Goal: Information Seeking & Learning: Learn about a topic

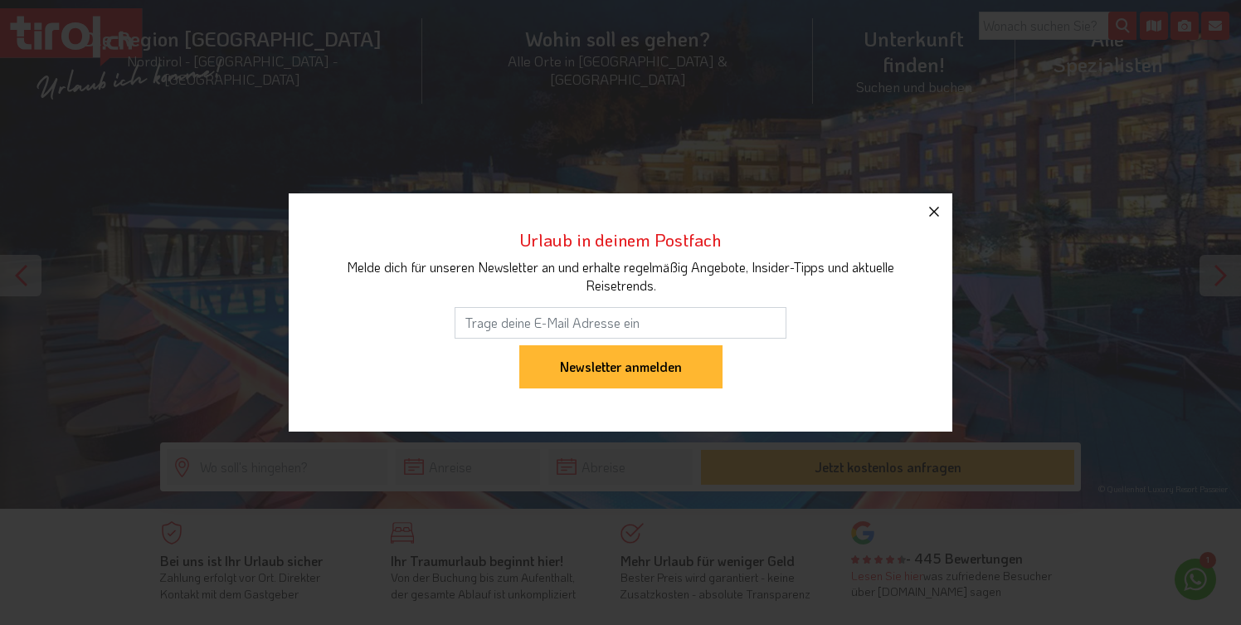
click at [934, 208] on icon "button" at bounding box center [934, 212] width 20 height 20
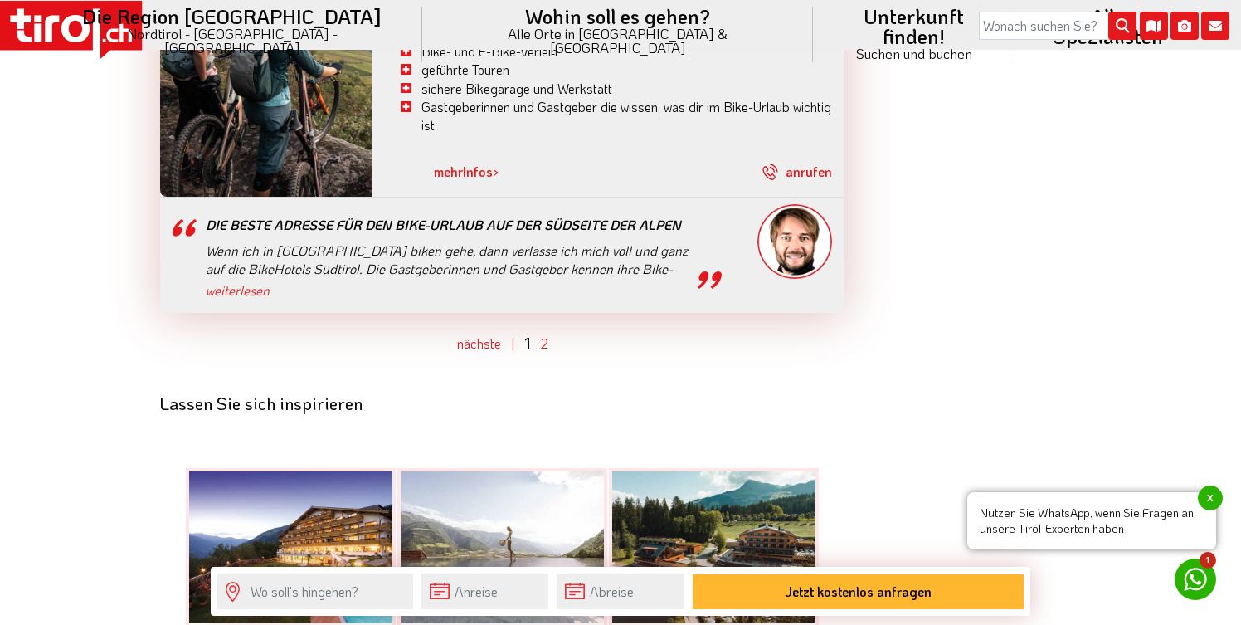
scroll to position [4869, 0]
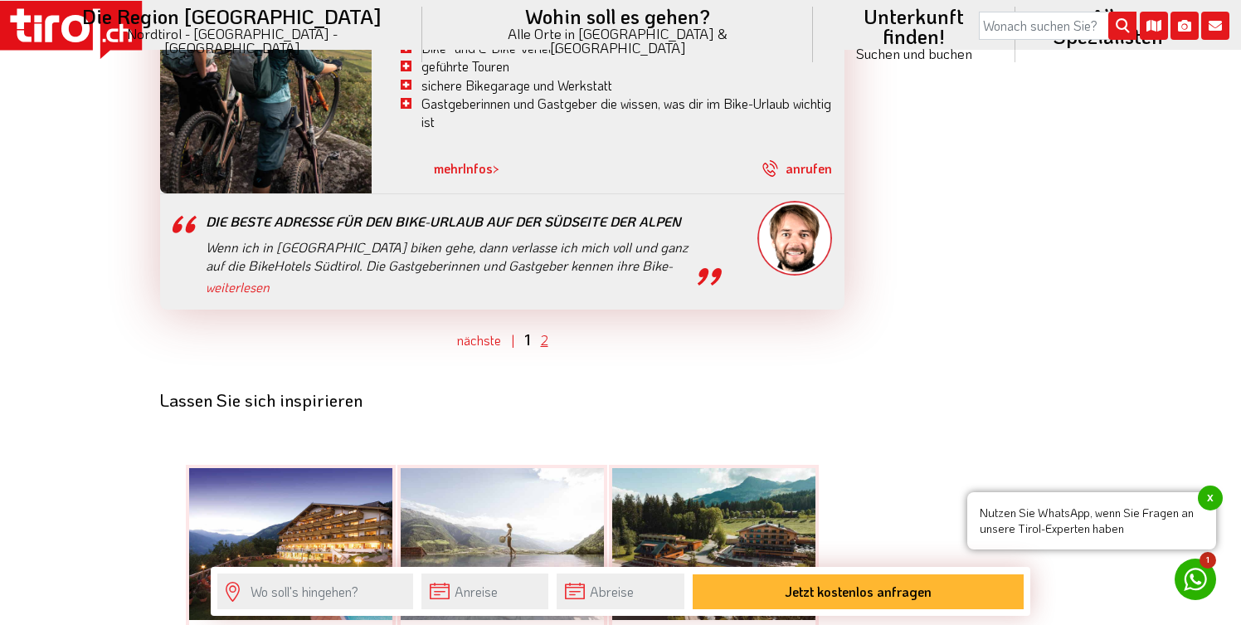
click at [543, 331] on link "2" at bounding box center [544, 339] width 7 height 17
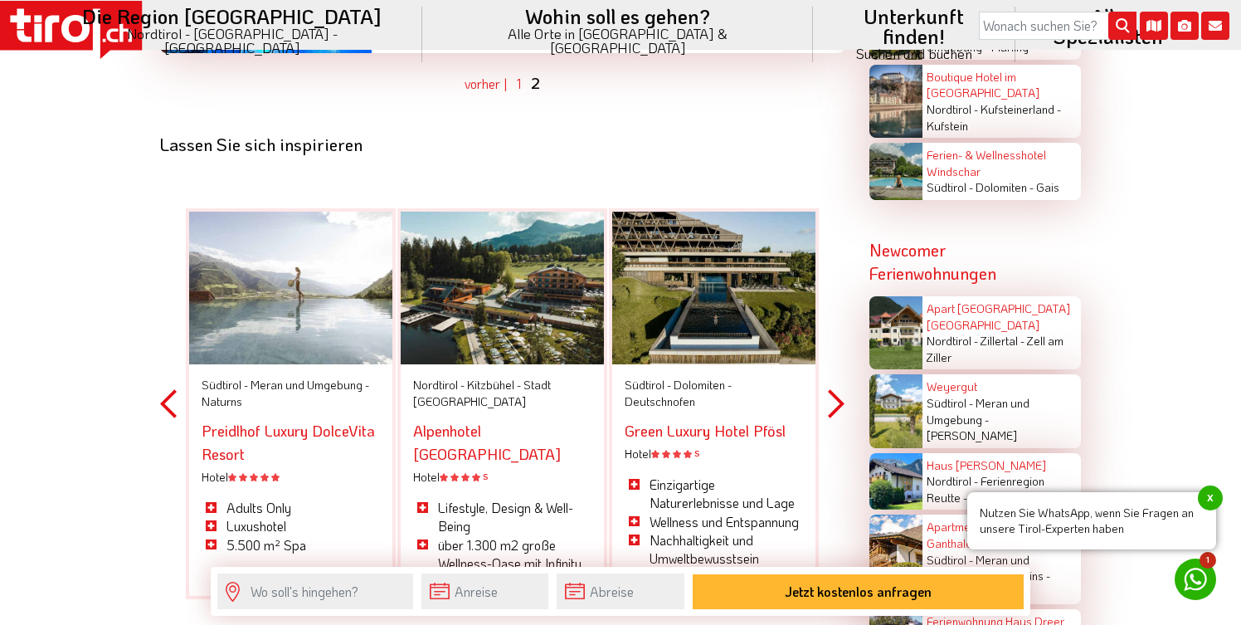
scroll to position [3183, 0]
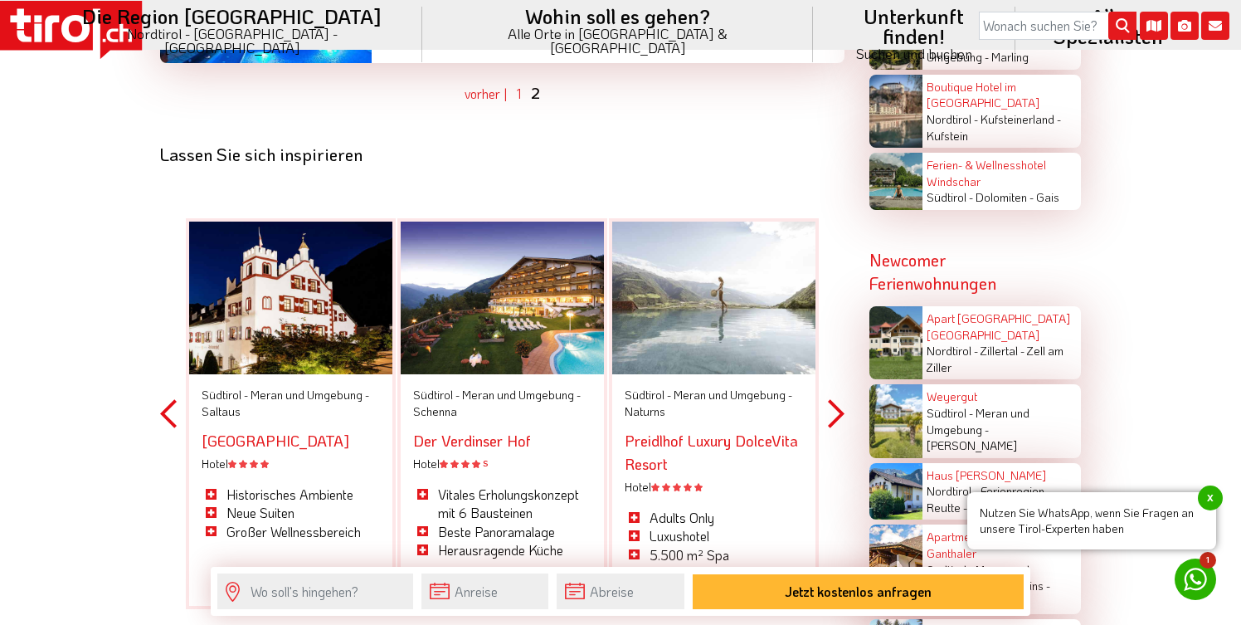
click at [704, 291] on div at bounding box center [713, 298] width 203 height 153
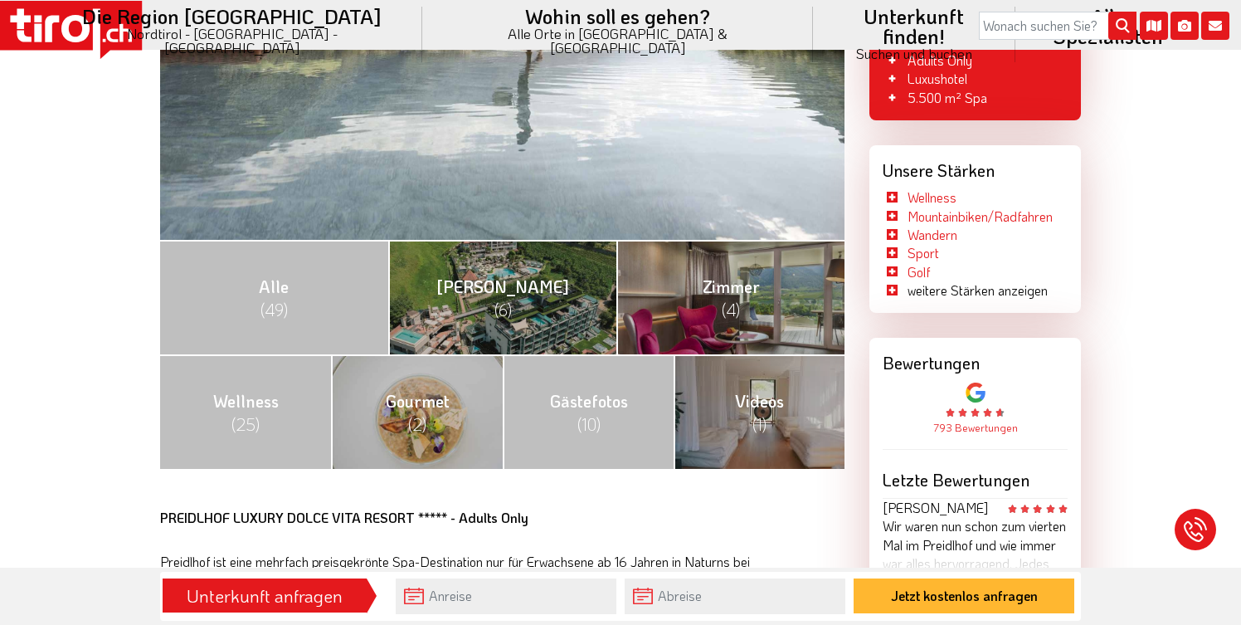
scroll to position [539, 0]
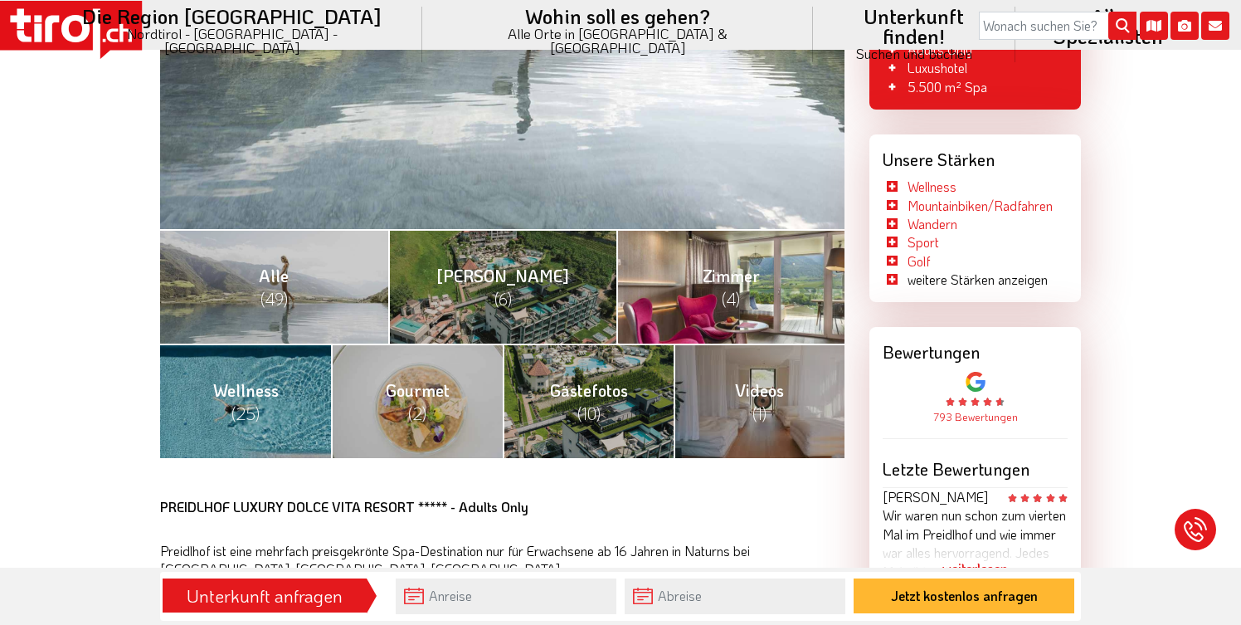
click at [742, 270] on span "Zimmer (4)" at bounding box center [731, 287] width 57 height 45
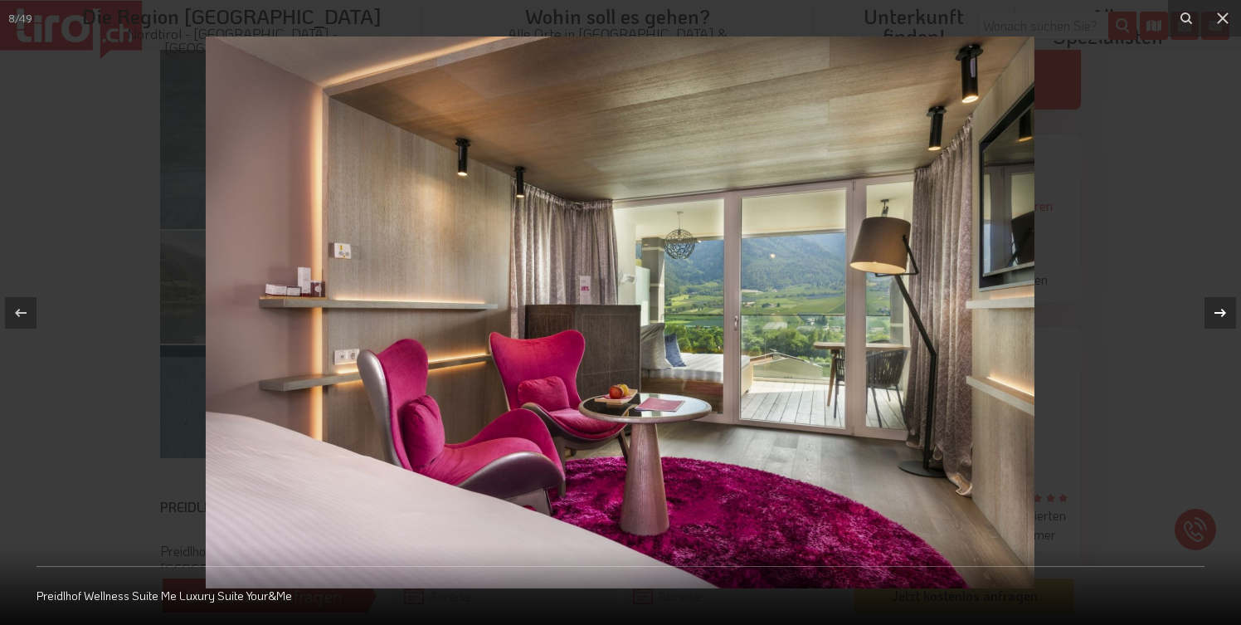
click at [1218, 309] on icon at bounding box center [1220, 313] width 20 height 20
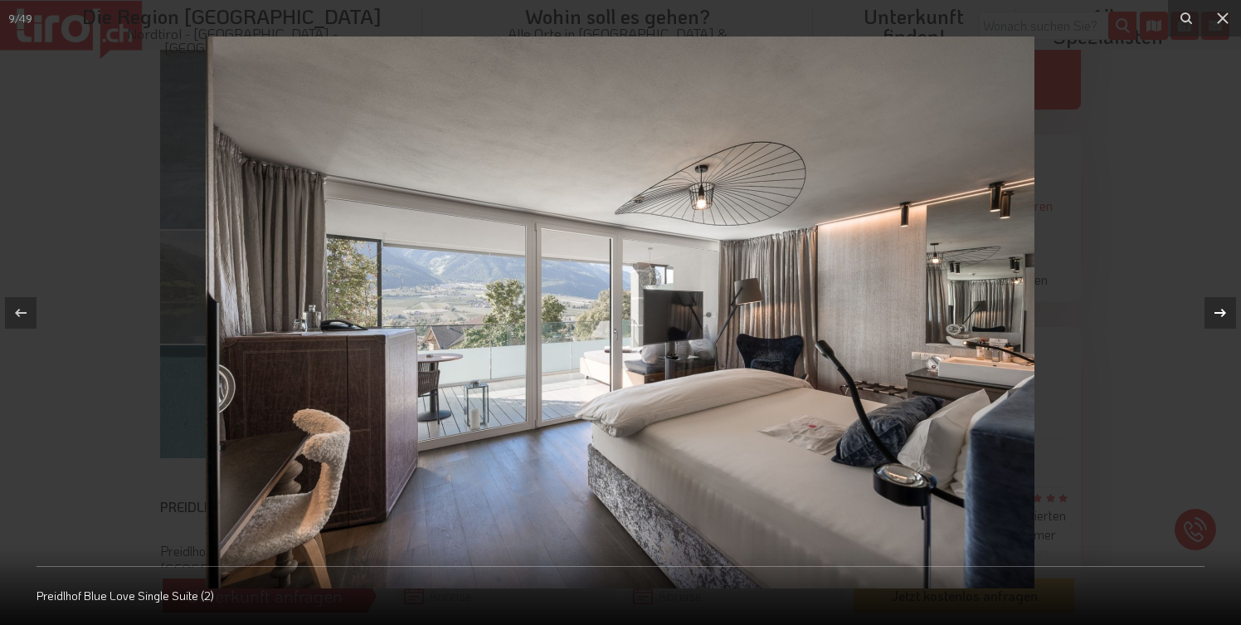
click at [1218, 309] on icon at bounding box center [1220, 313] width 20 height 20
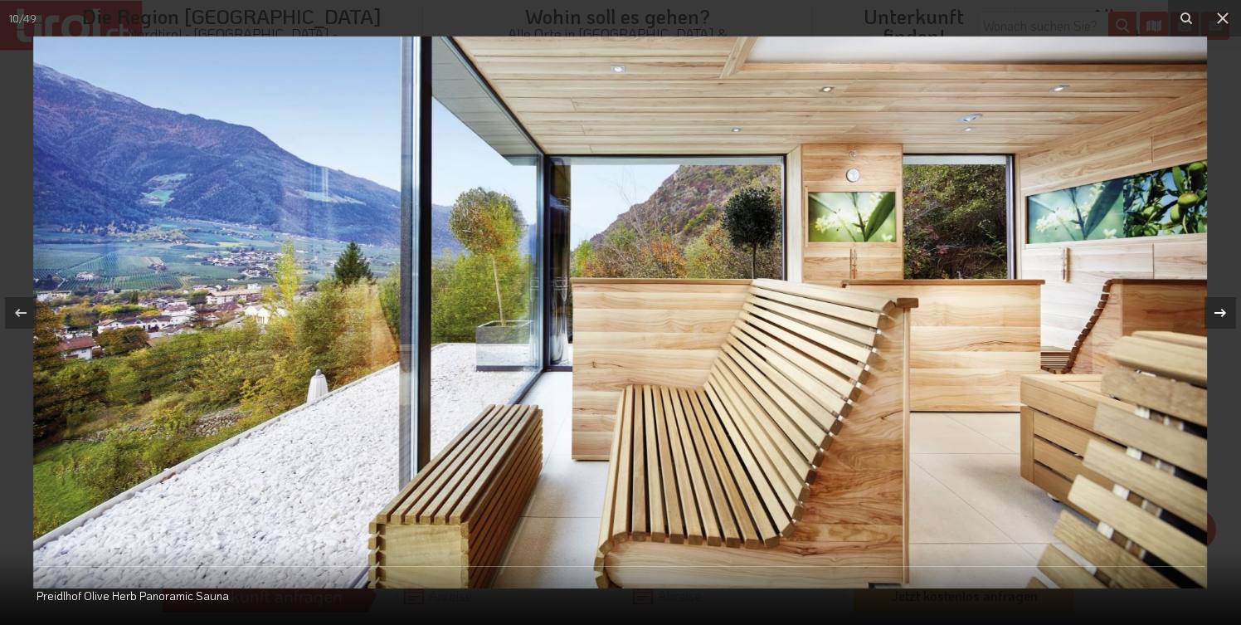
click at [1218, 309] on icon at bounding box center [1220, 313] width 20 height 20
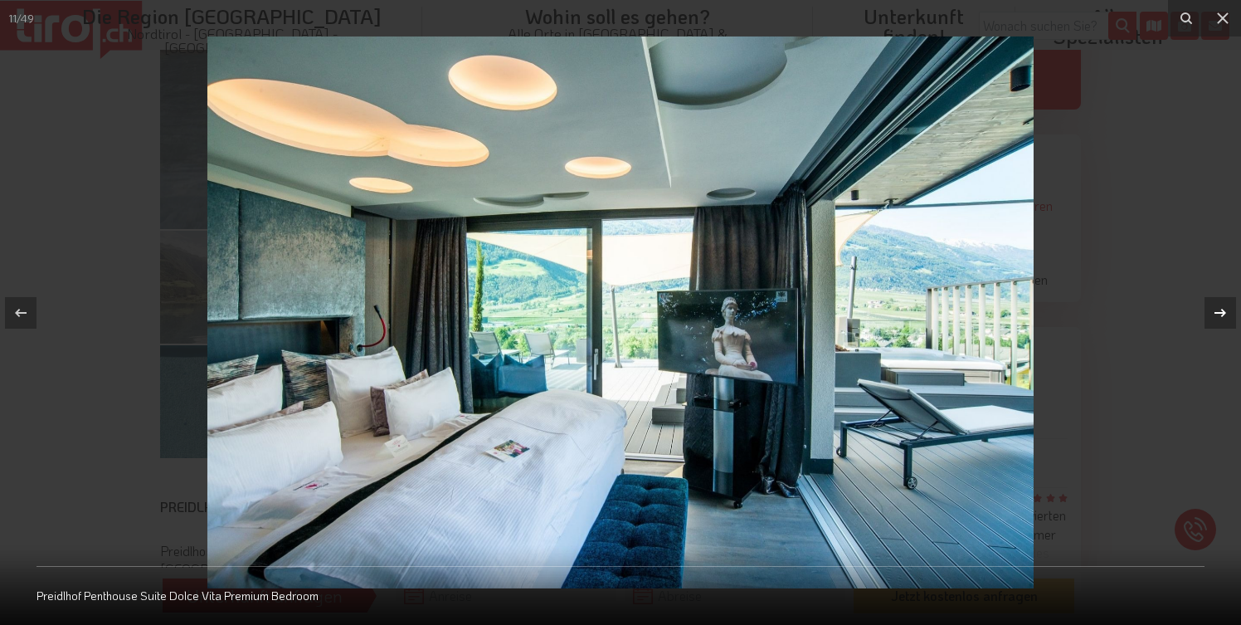
click at [1218, 309] on icon at bounding box center [1220, 313] width 20 height 20
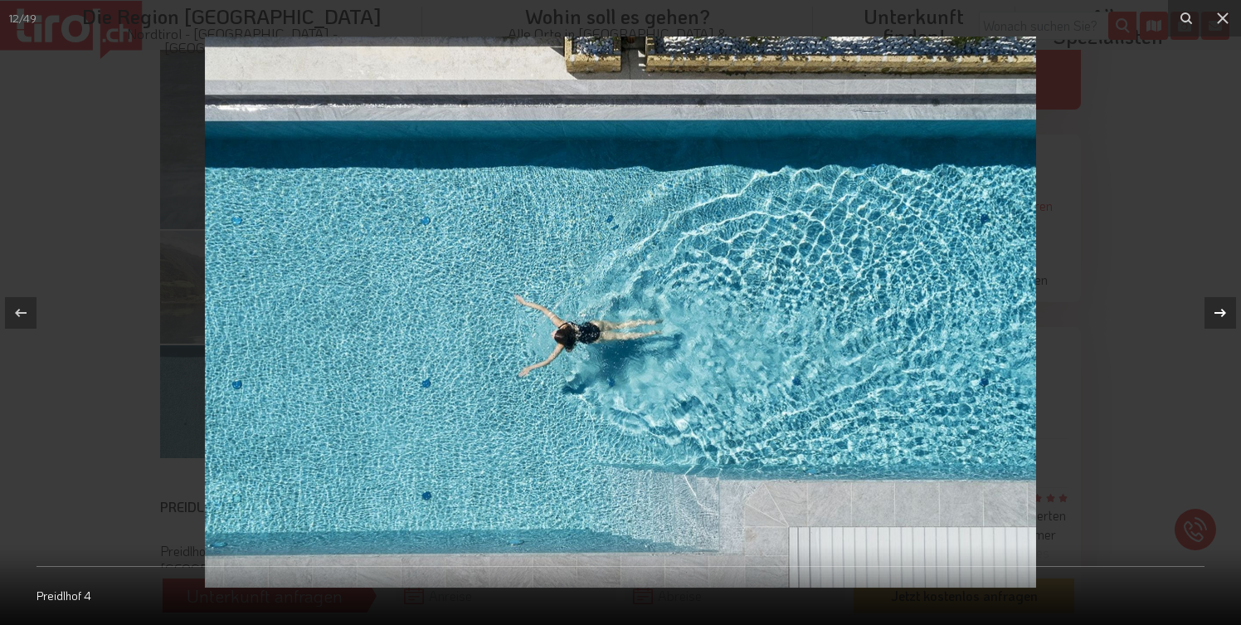
click at [1218, 309] on icon at bounding box center [1220, 313] width 20 height 20
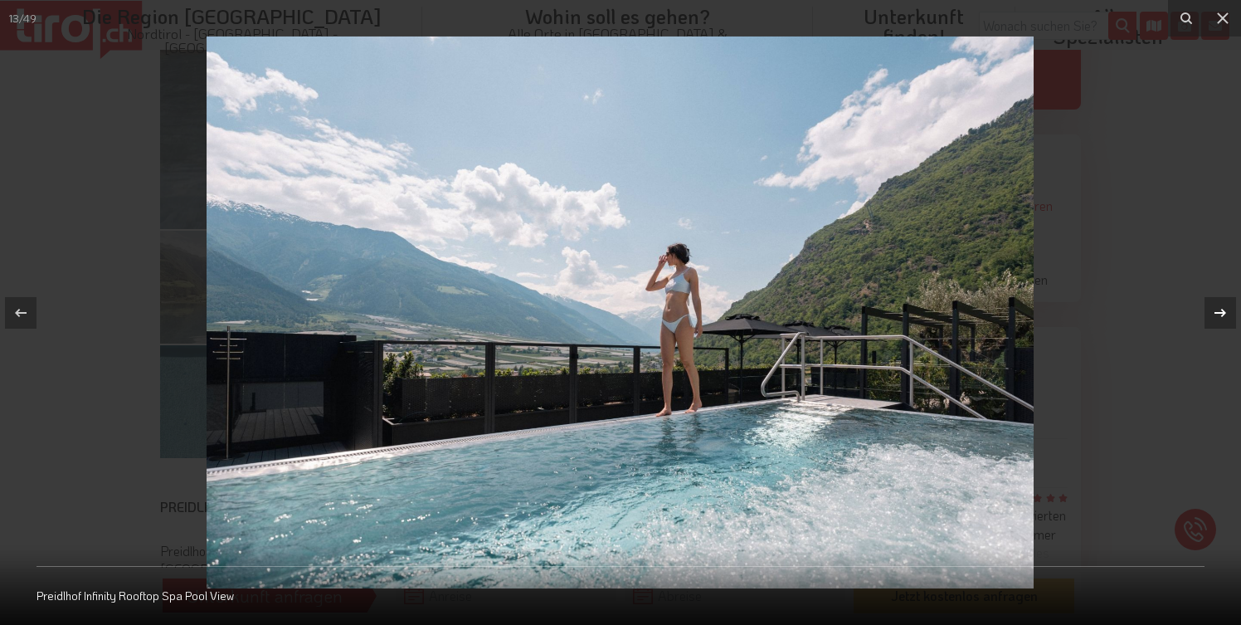
click at [1218, 309] on icon at bounding box center [1220, 313] width 20 height 20
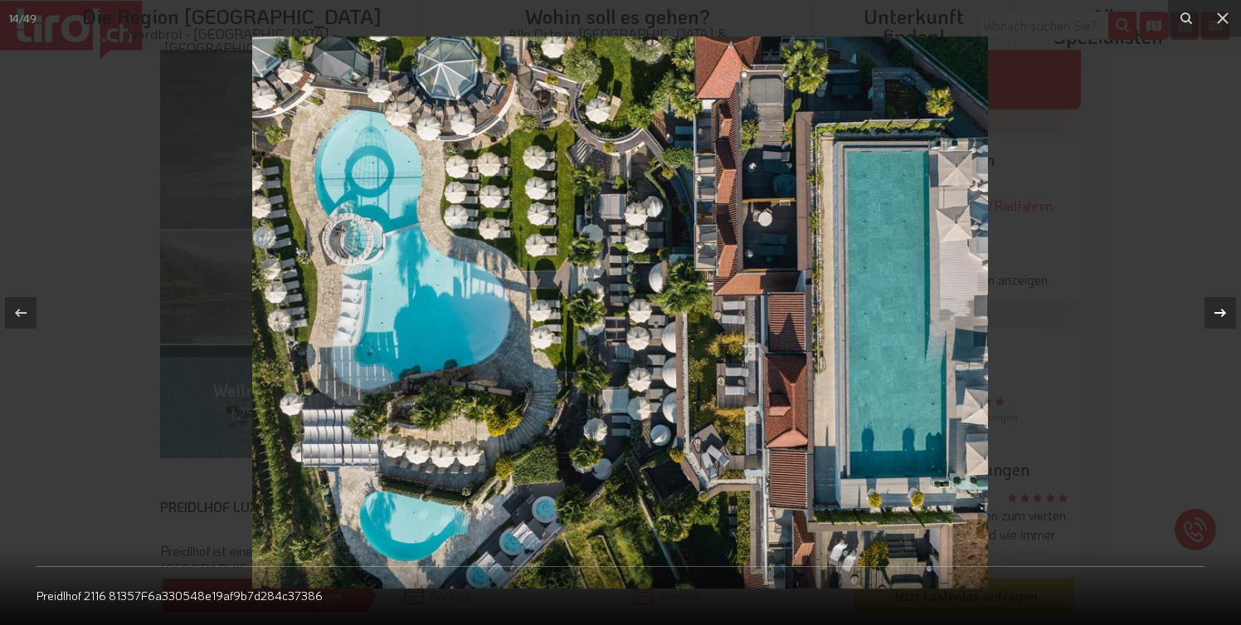
click at [1218, 309] on icon at bounding box center [1220, 313] width 20 height 20
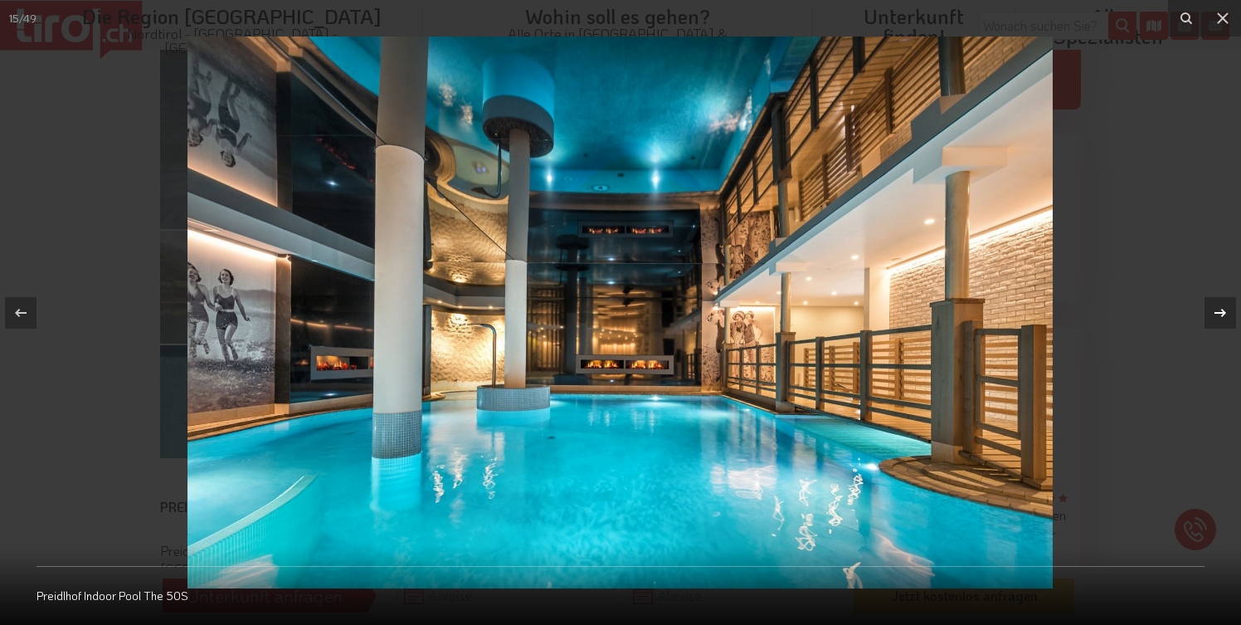
click at [1218, 309] on icon at bounding box center [1220, 313] width 20 height 20
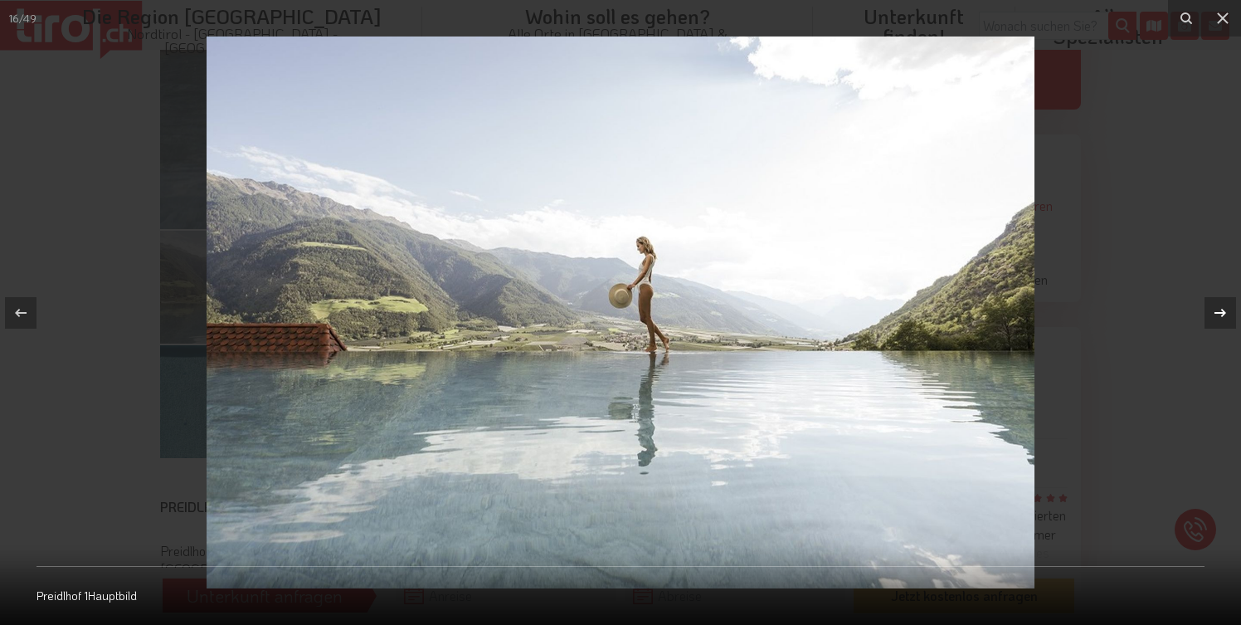
click at [1218, 308] on icon at bounding box center [1220, 313] width 20 height 20
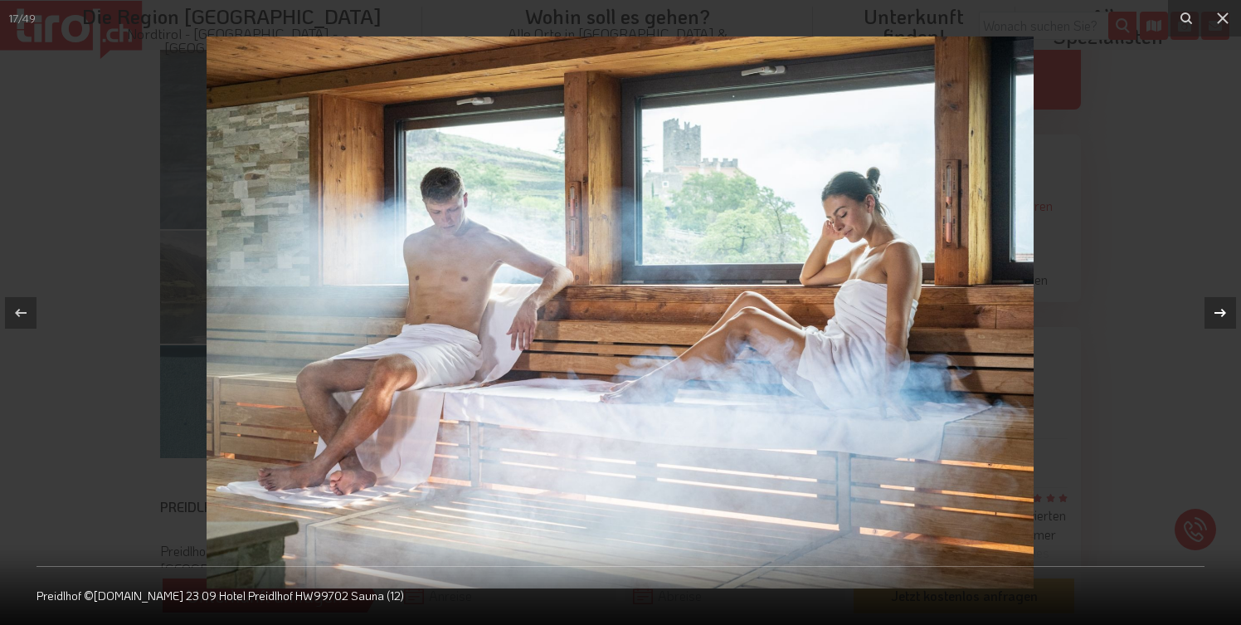
click at [1218, 308] on icon at bounding box center [1220, 313] width 20 height 20
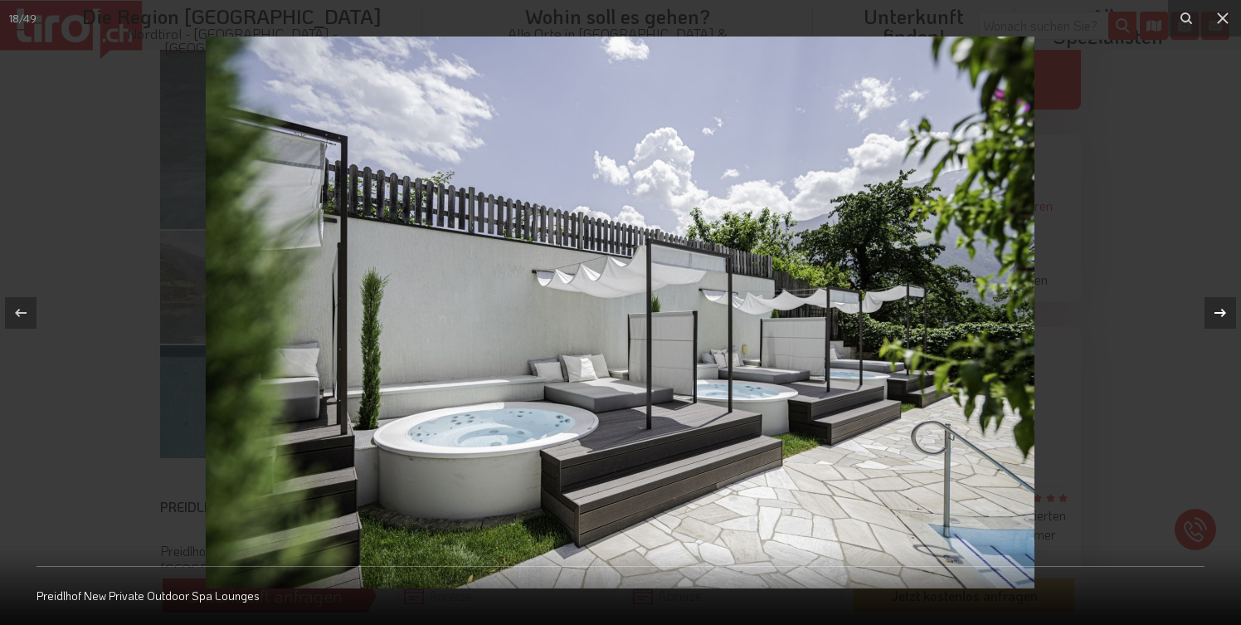
click at [1218, 308] on div "18 / 49 Preidlhof New Private Outdoor Spa Lounges" at bounding box center [620, 312] width 1241 height 625
click at [1218, 309] on icon at bounding box center [1220, 313] width 20 height 20
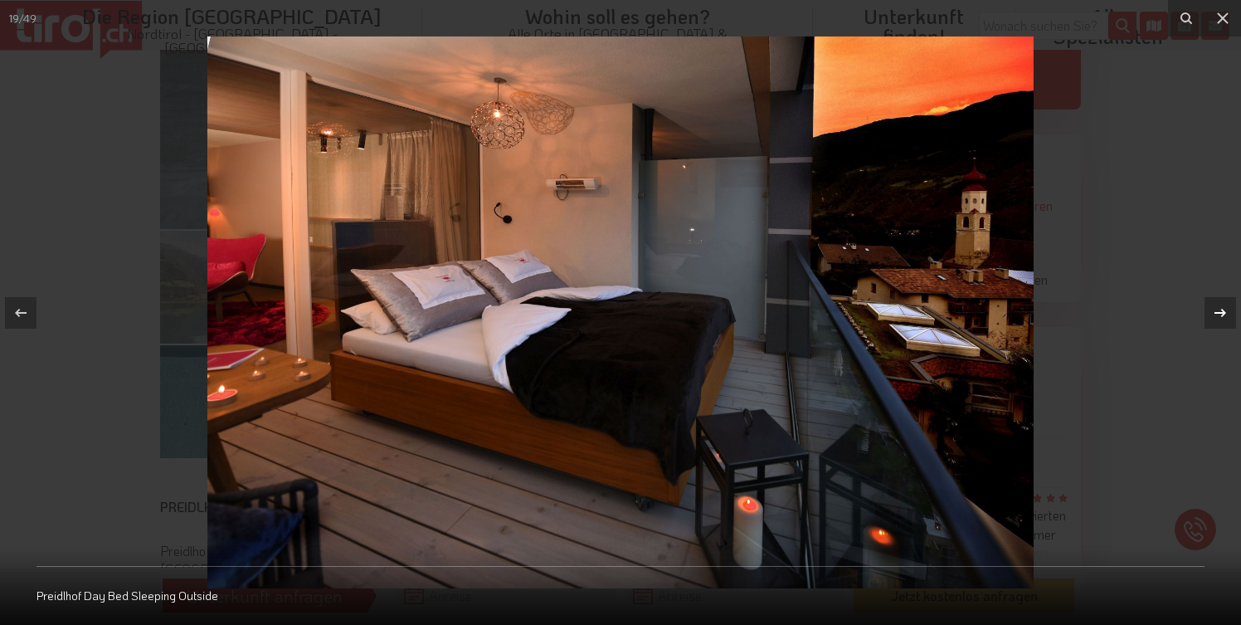
click at [1220, 303] on icon at bounding box center [1220, 313] width 20 height 20
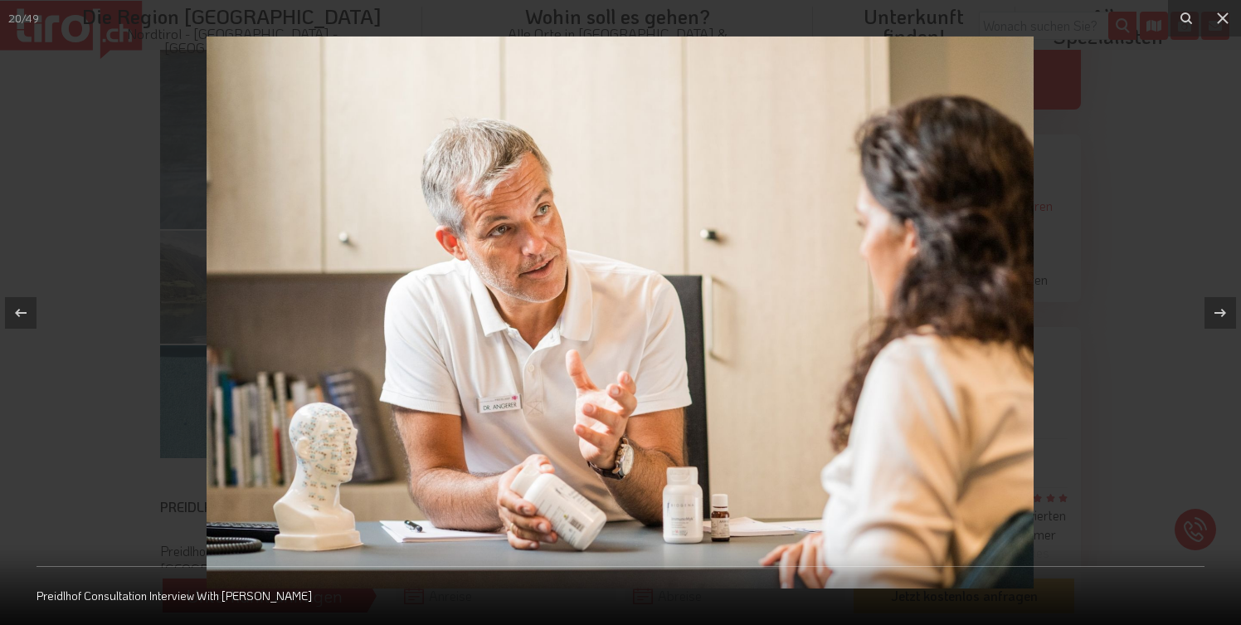
click at [646, 338] on img at bounding box center [620, 313] width 827 height 552
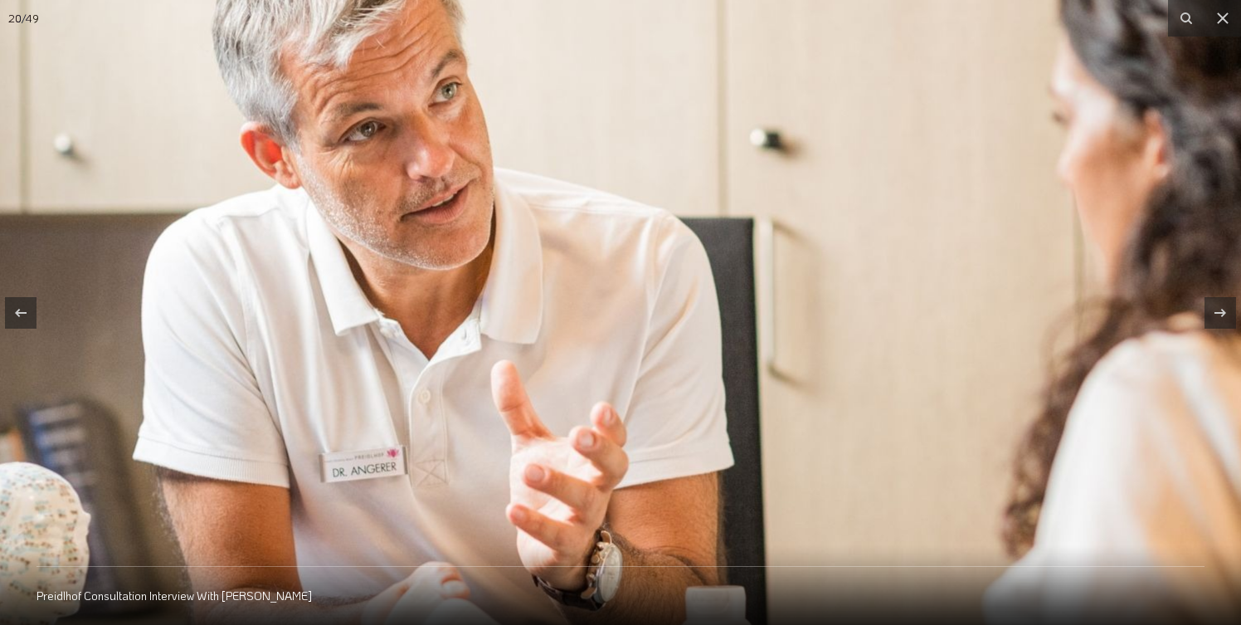
click at [1030, 301] on img at bounding box center [595, 289] width 1593 height 1062
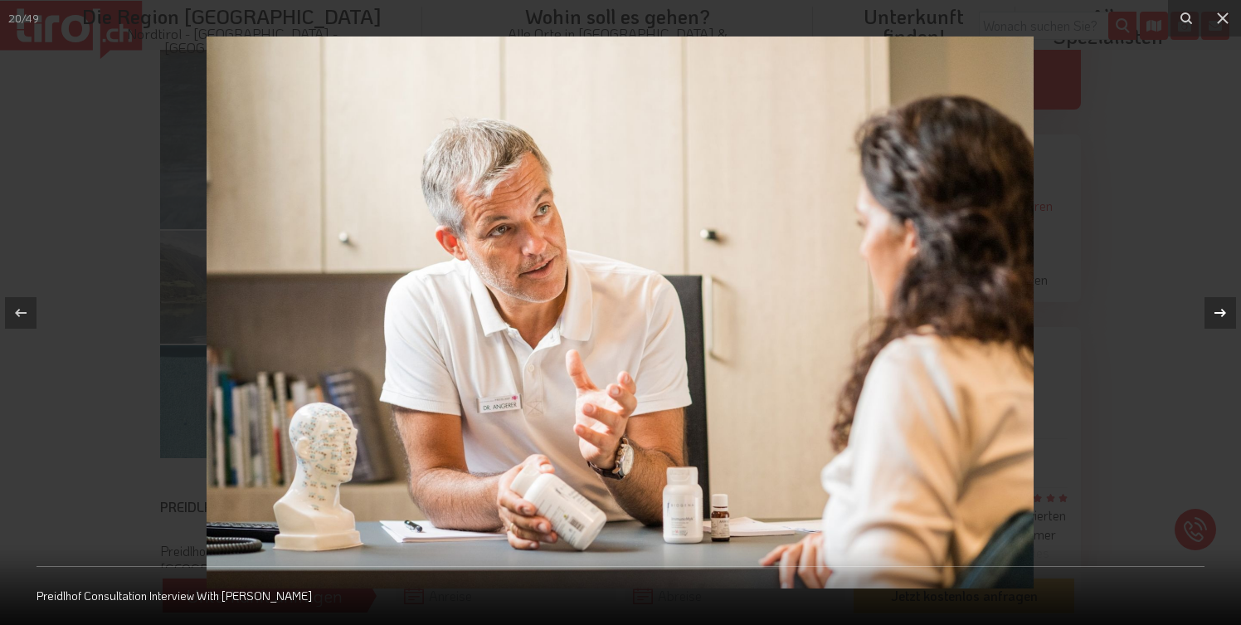
click at [1220, 305] on icon at bounding box center [1220, 313] width 20 height 20
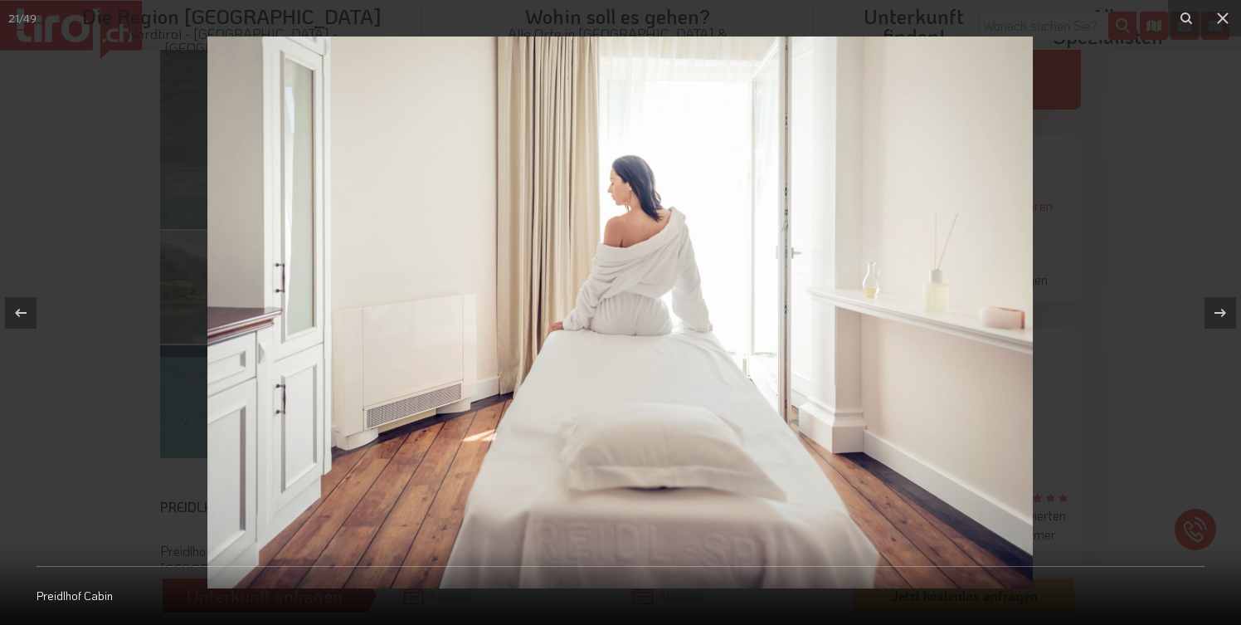
click at [1220, 305] on icon at bounding box center [1220, 313] width 20 height 20
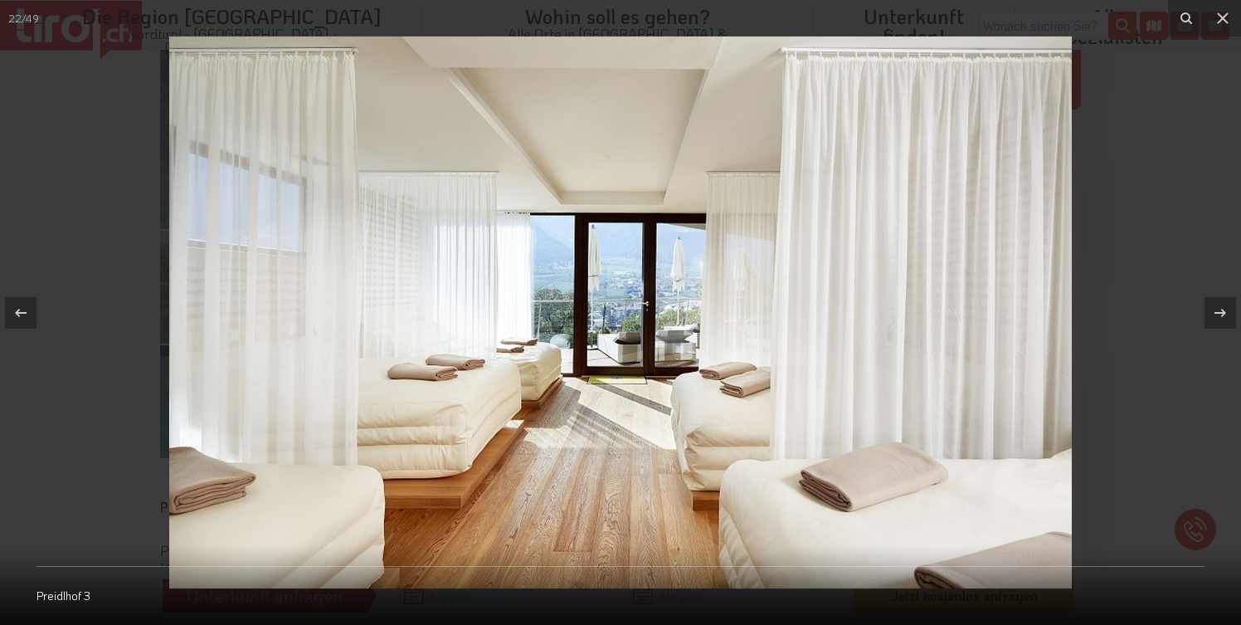
click at [1220, 305] on icon at bounding box center [1220, 313] width 20 height 20
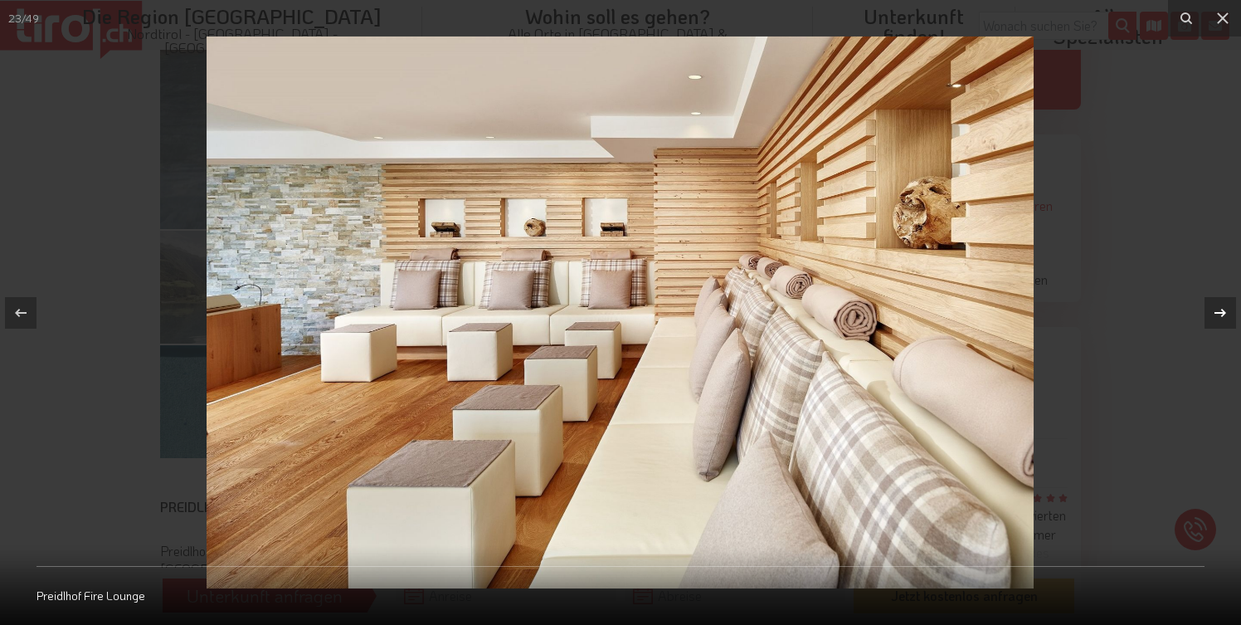
click at [1220, 306] on icon at bounding box center [1220, 313] width 20 height 20
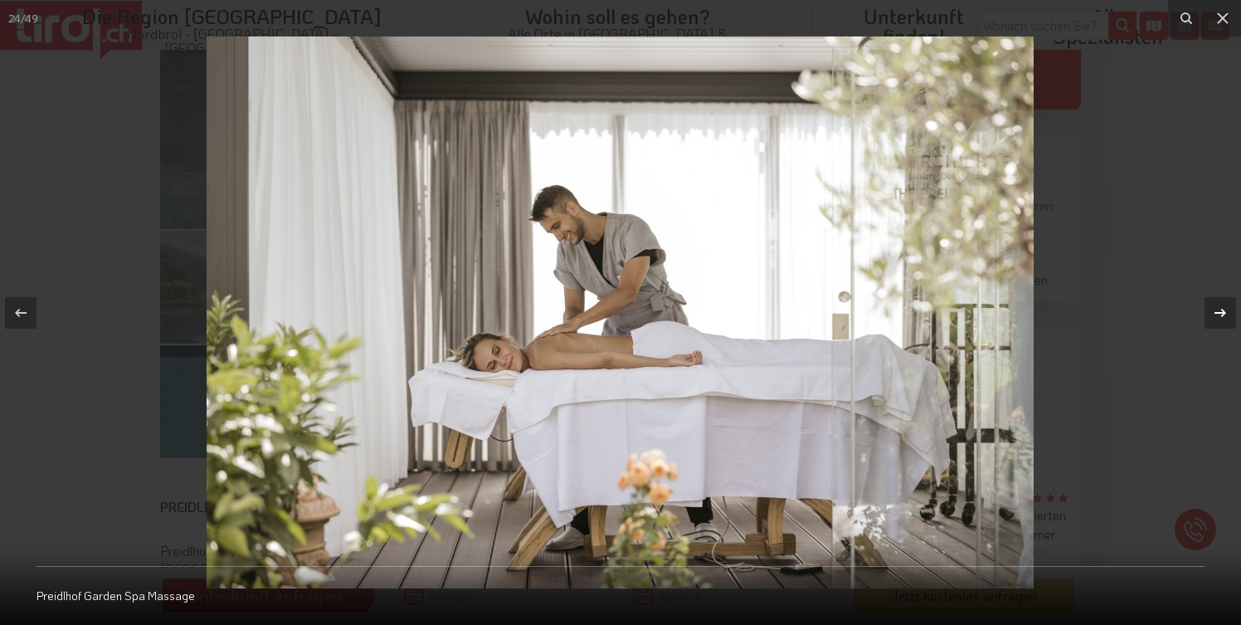
click at [1220, 306] on icon at bounding box center [1220, 313] width 20 height 20
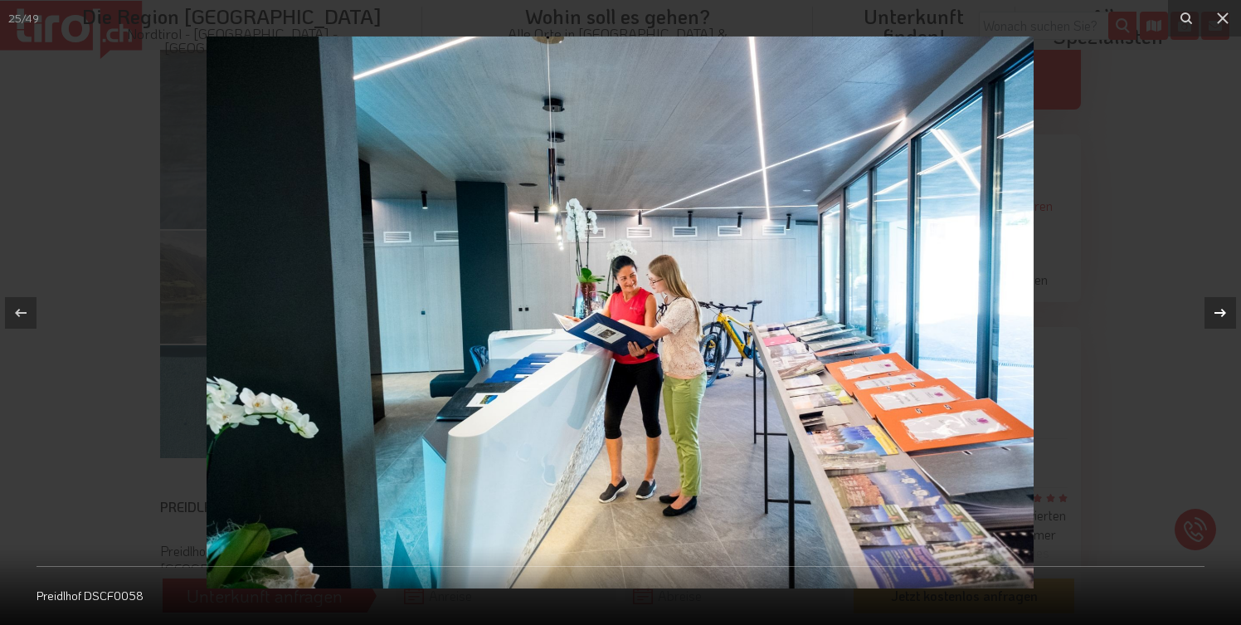
click at [1220, 306] on icon at bounding box center [1220, 313] width 20 height 20
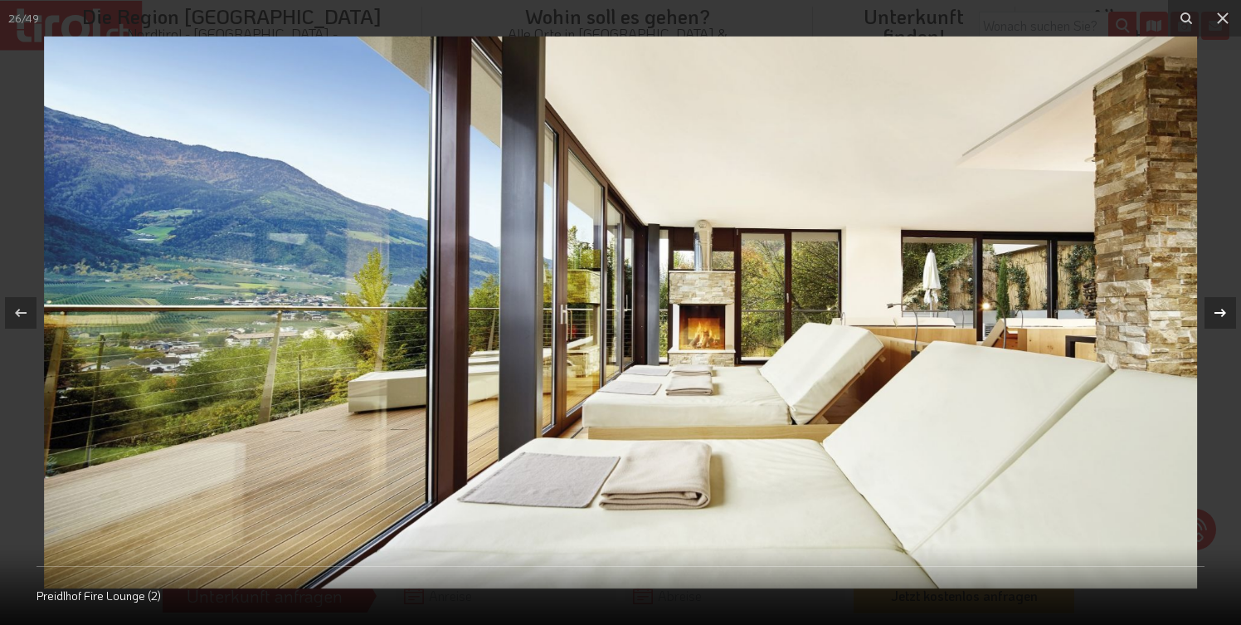
click at [1220, 306] on icon at bounding box center [1220, 313] width 20 height 20
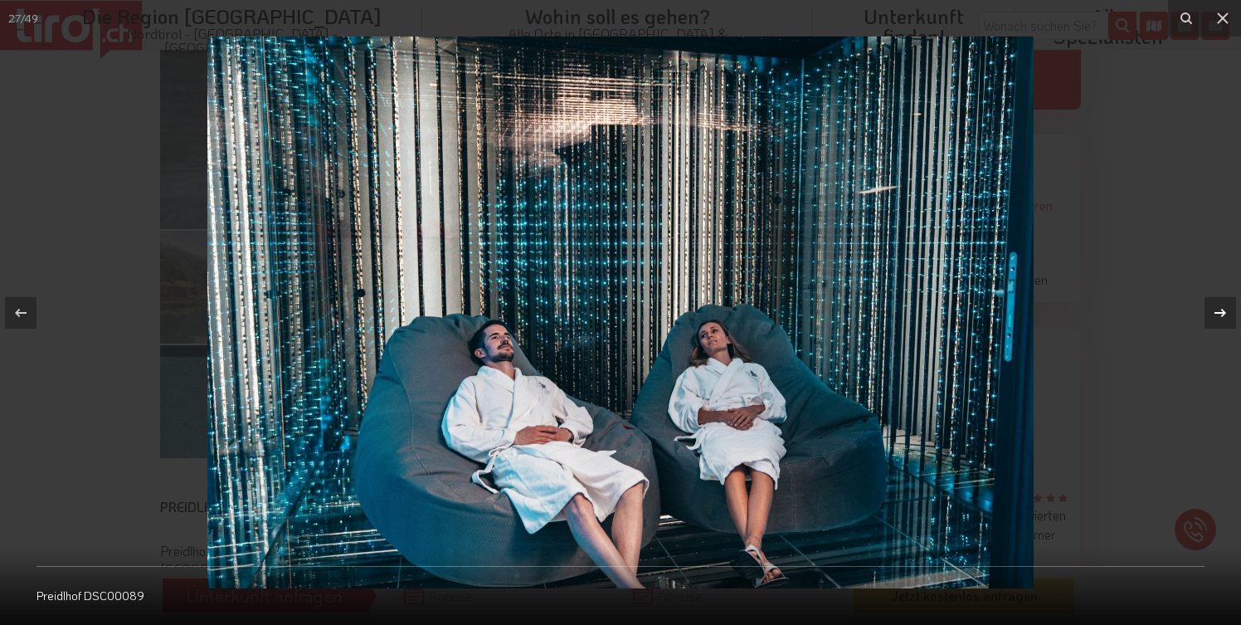
click at [1220, 306] on icon at bounding box center [1220, 313] width 20 height 20
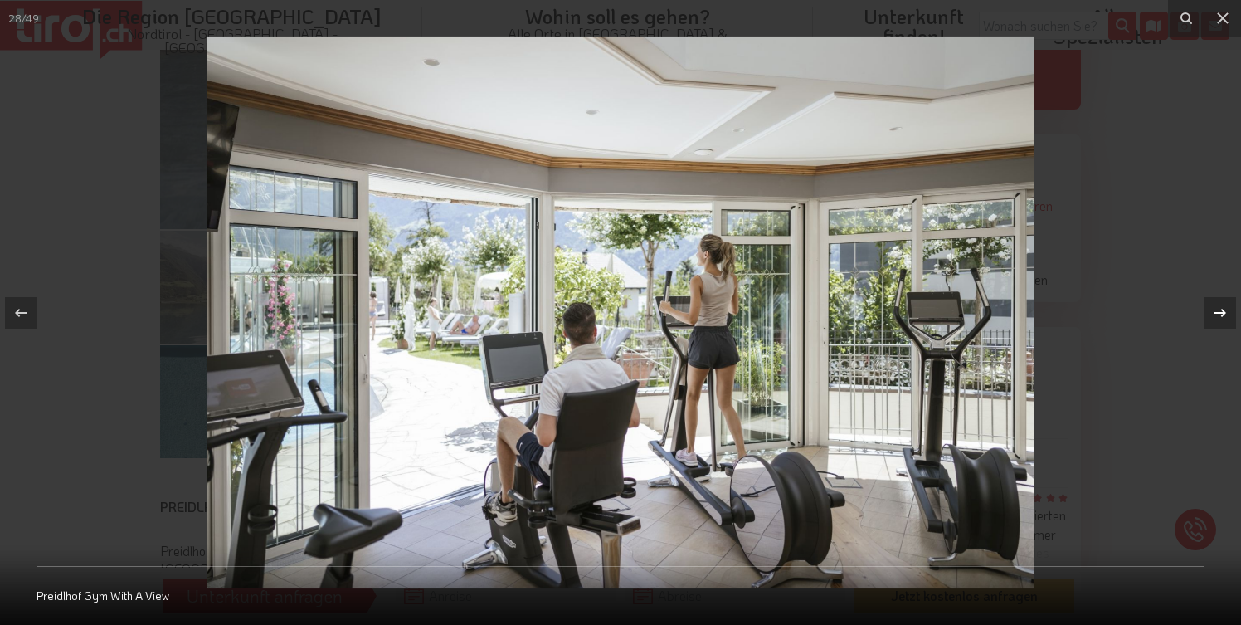
click at [1220, 306] on icon at bounding box center [1220, 313] width 20 height 20
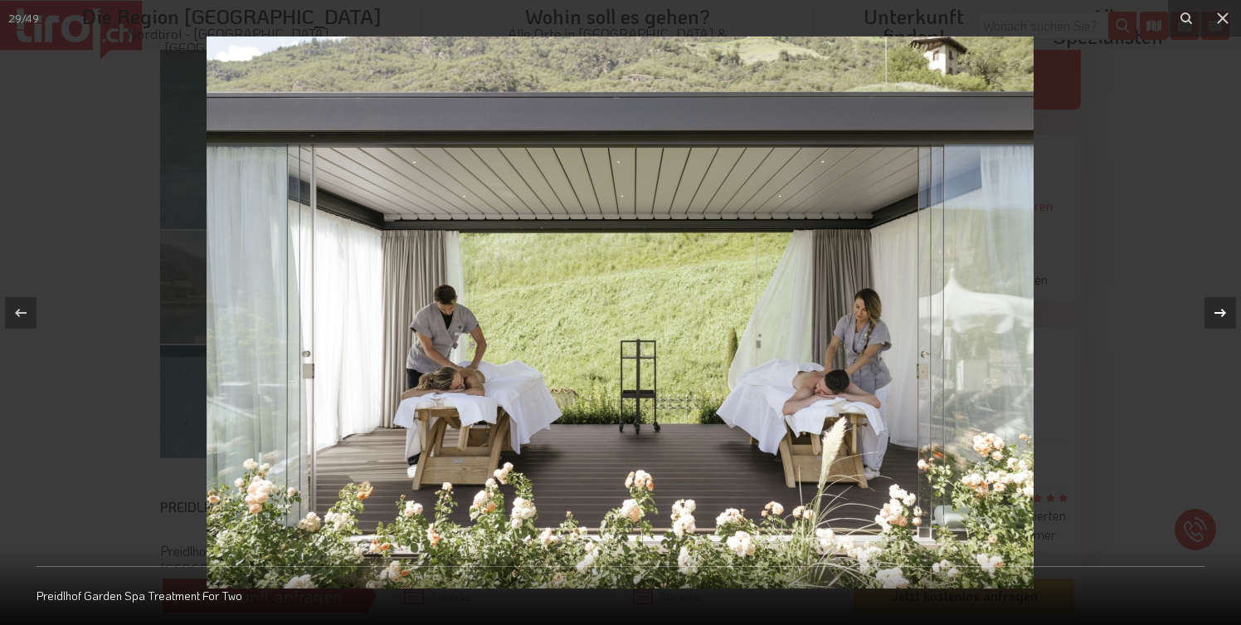
click at [1220, 306] on icon at bounding box center [1220, 313] width 20 height 20
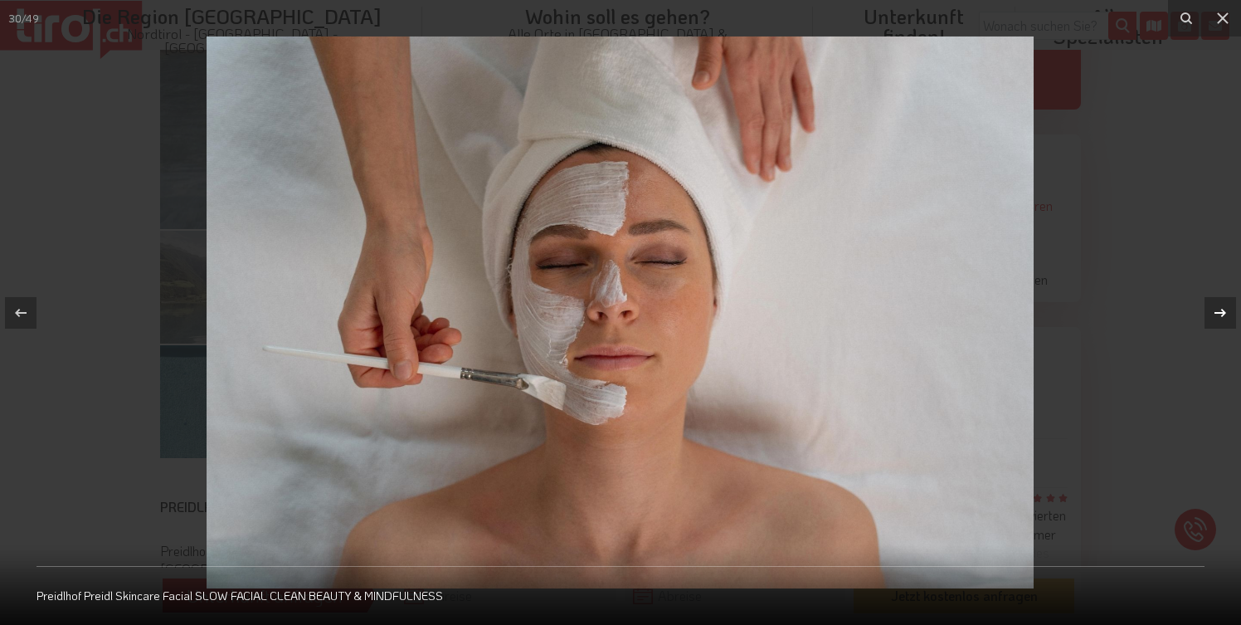
click at [1220, 306] on icon at bounding box center [1220, 313] width 20 height 20
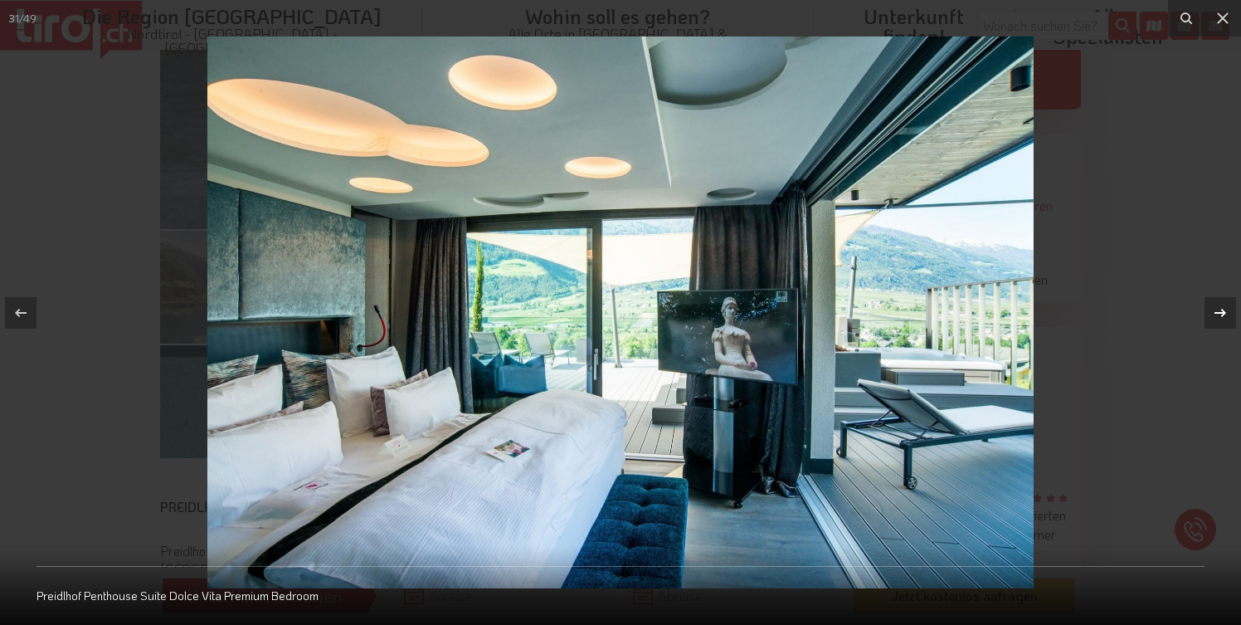
click at [1220, 306] on icon at bounding box center [1220, 313] width 20 height 20
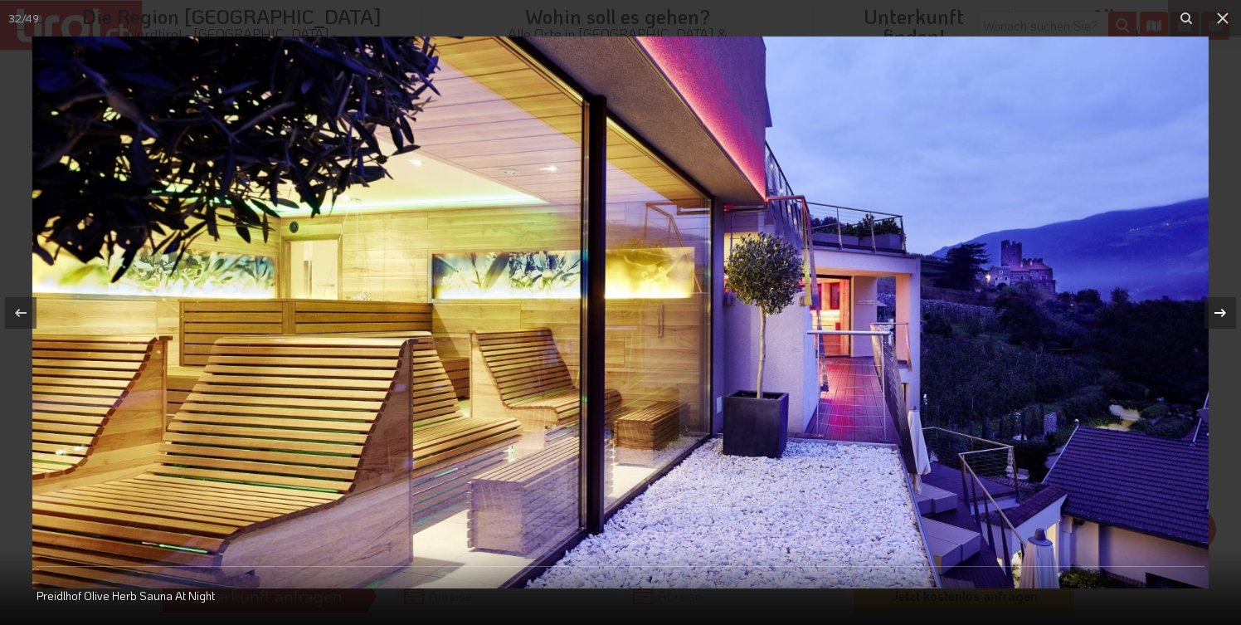
click at [1220, 309] on icon at bounding box center [1220, 313] width 20 height 20
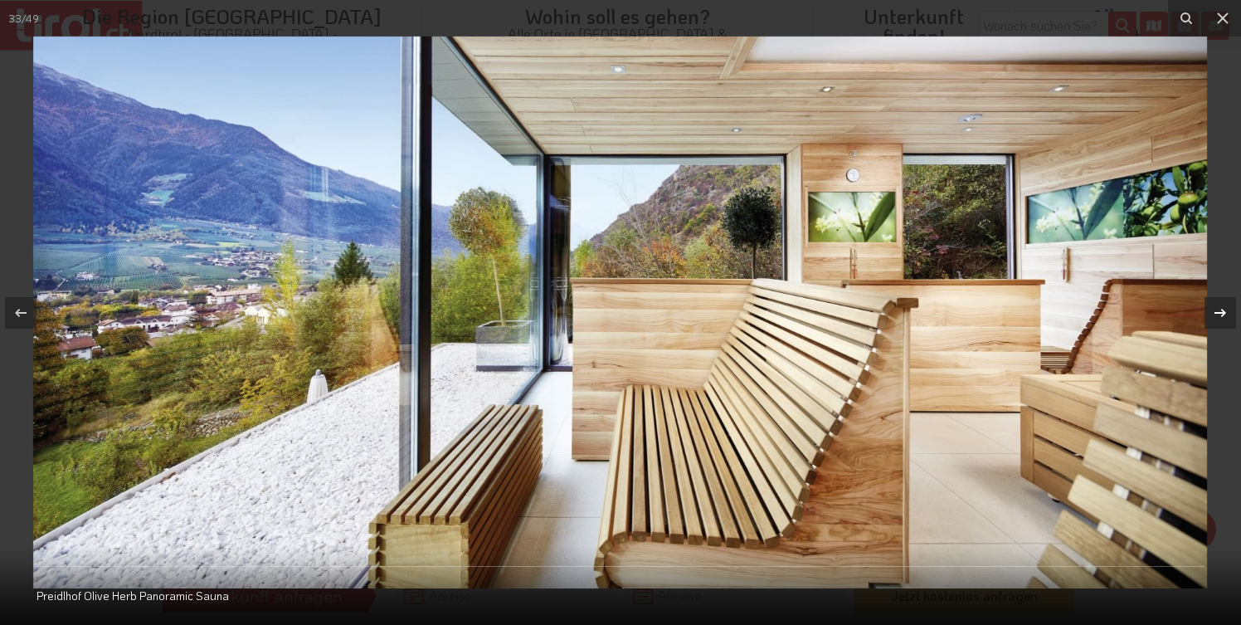
click at [1220, 310] on icon at bounding box center [1220, 313] width 20 height 20
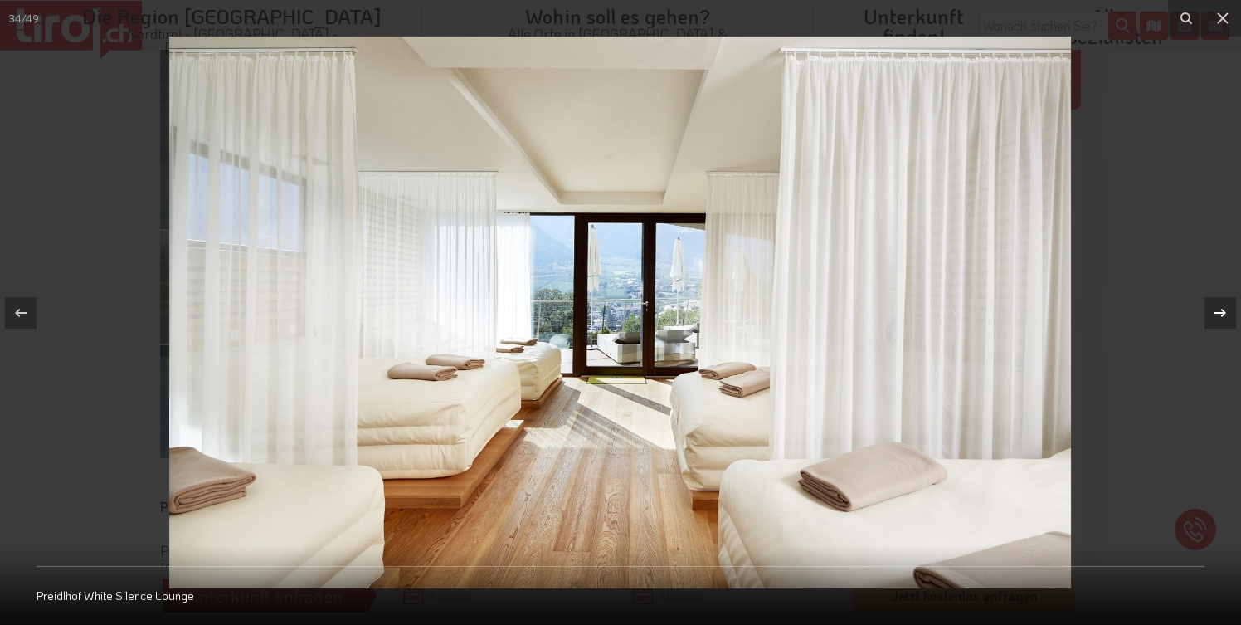
click at [1220, 310] on icon at bounding box center [1220, 313] width 20 height 20
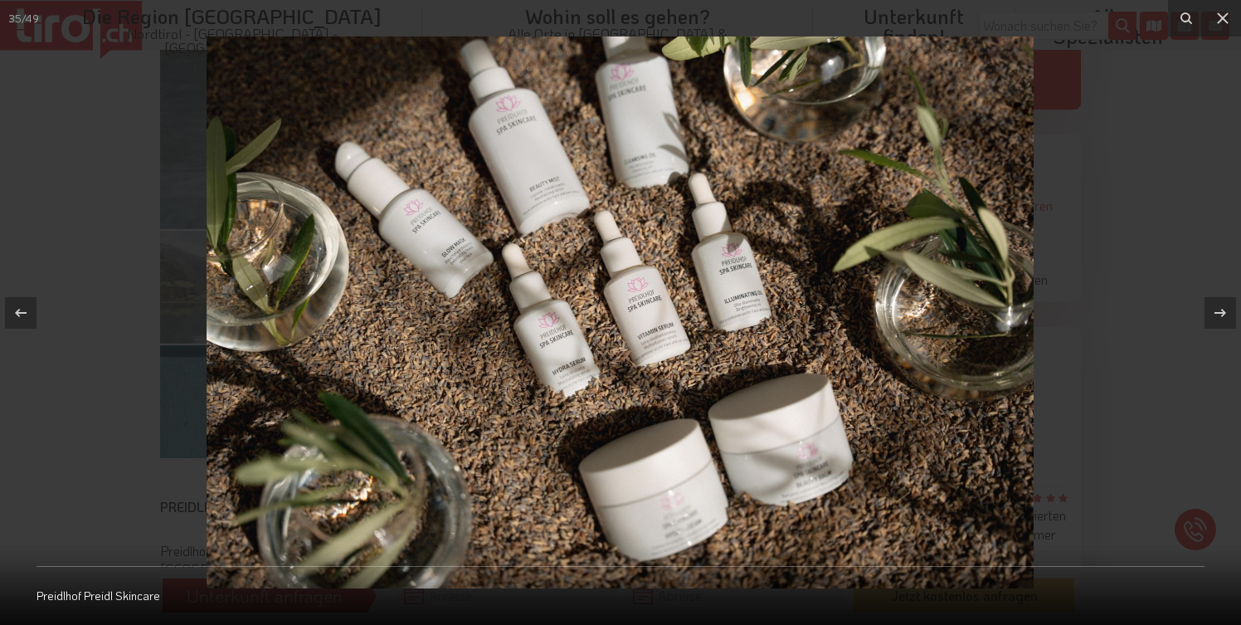
click at [669, 334] on img at bounding box center [620, 313] width 827 height 552
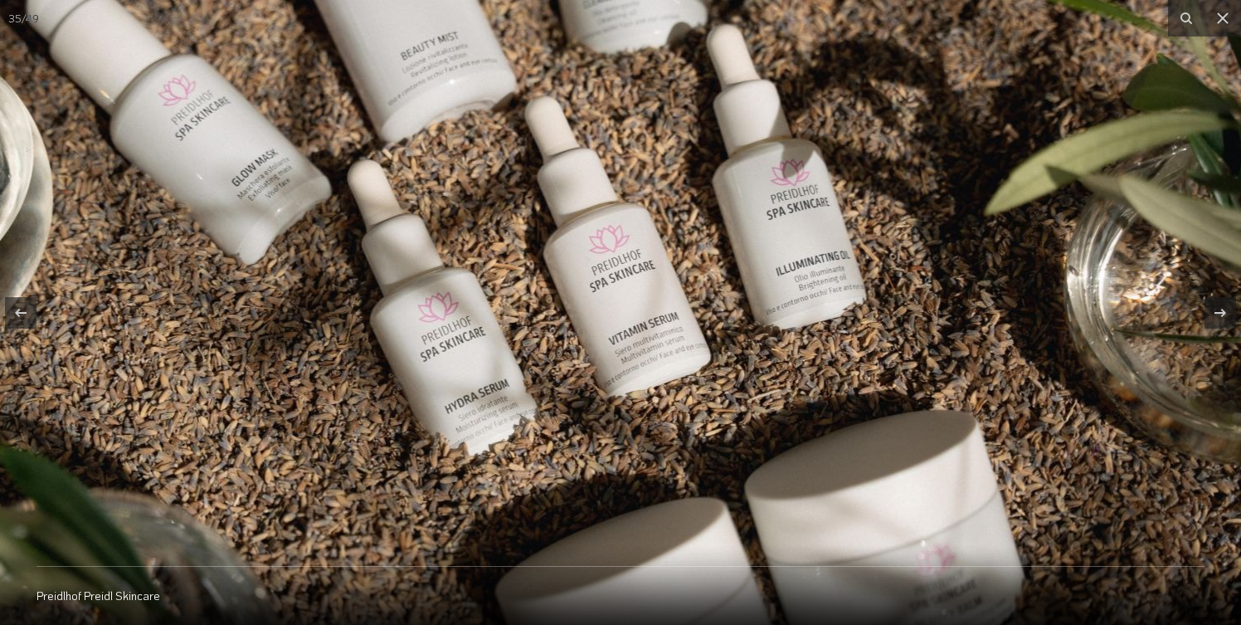
click at [812, 310] on img at bounding box center [574, 293] width 1593 height 1062
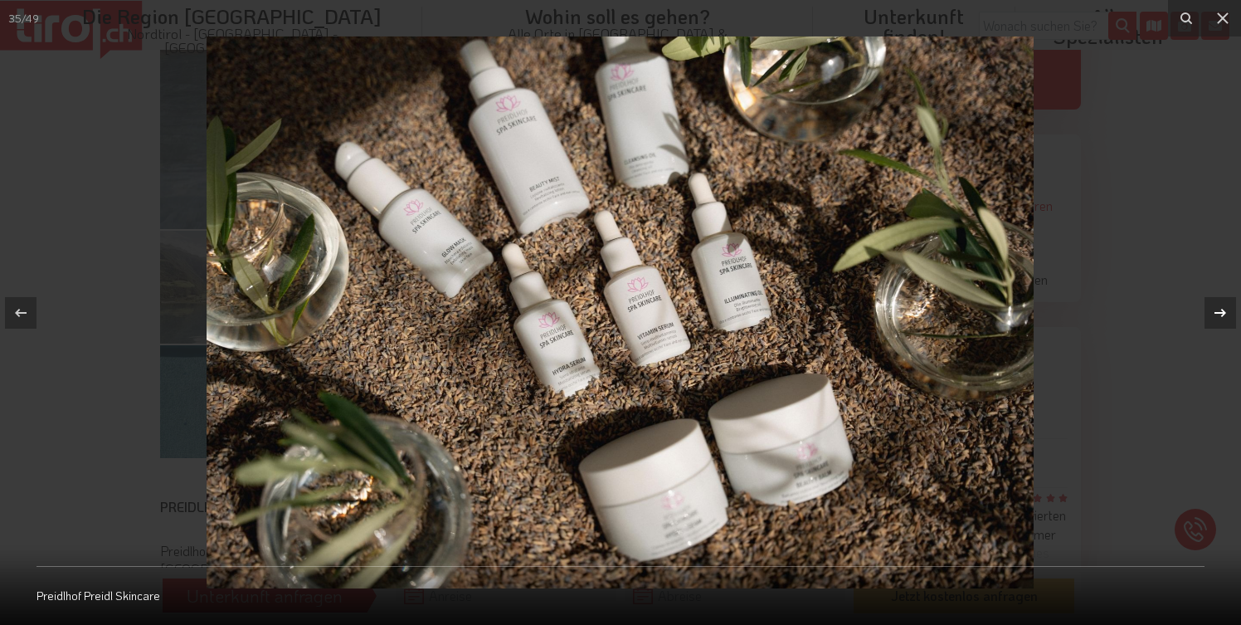
click at [1221, 313] on icon at bounding box center [1221, 312] width 12 height 8
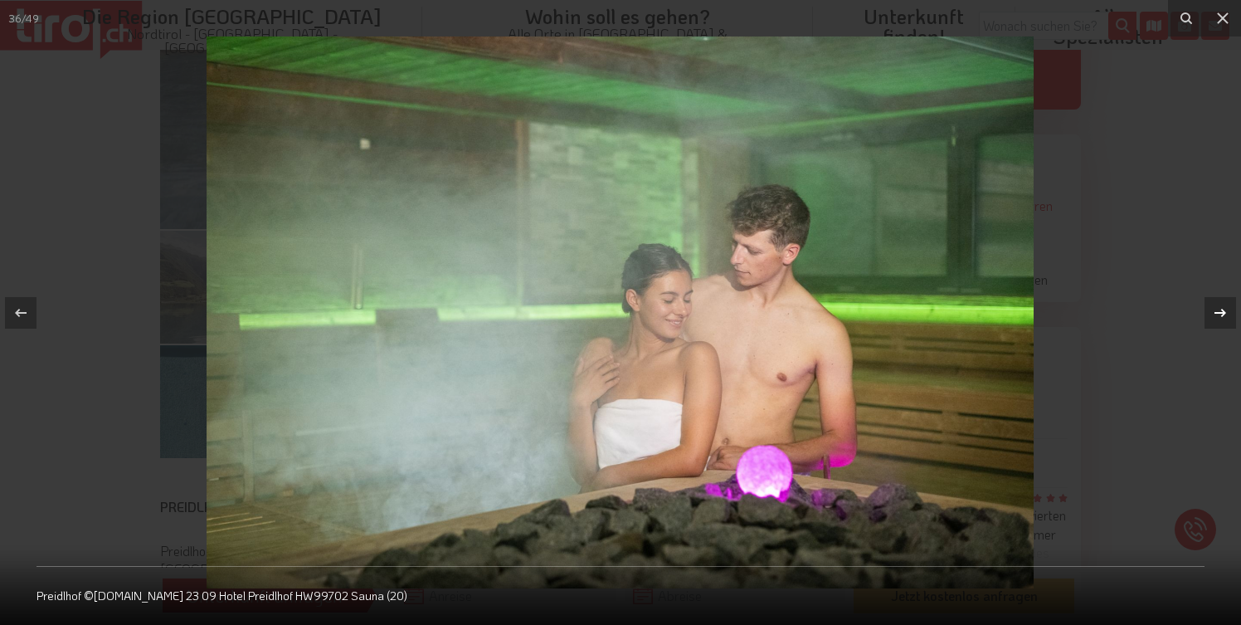
click at [1221, 312] on icon at bounding box center [1221, 312] width 12 height 8
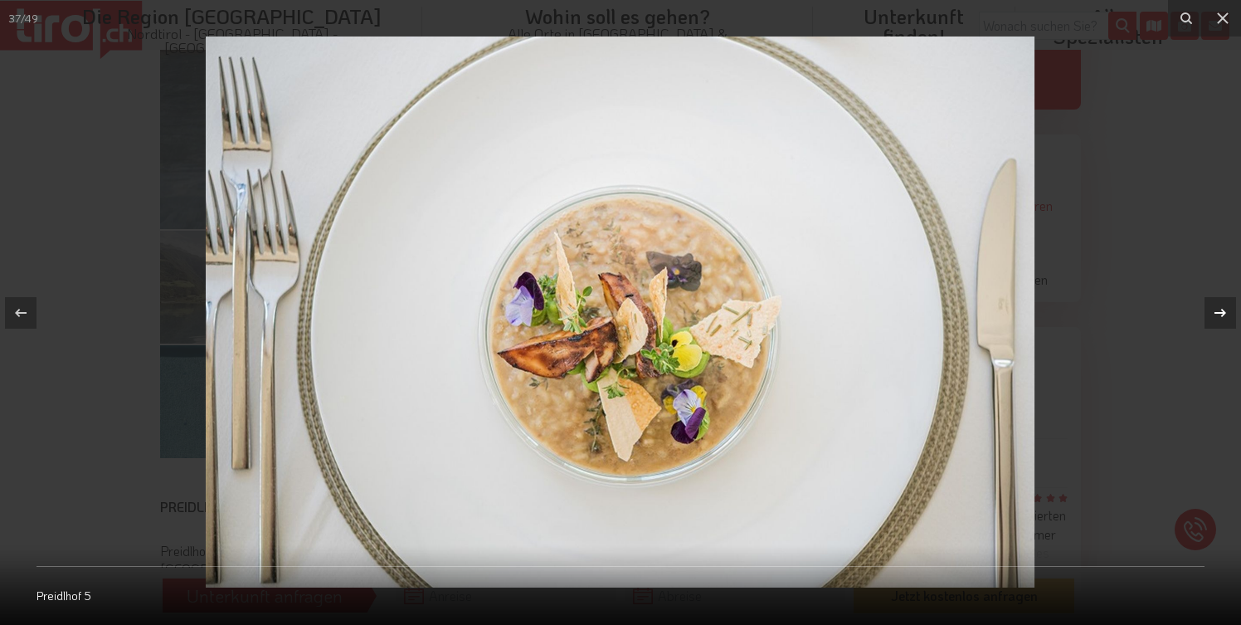
click at [1221, 312] on icon at bounding box center [1221, 312] width 12 height 8
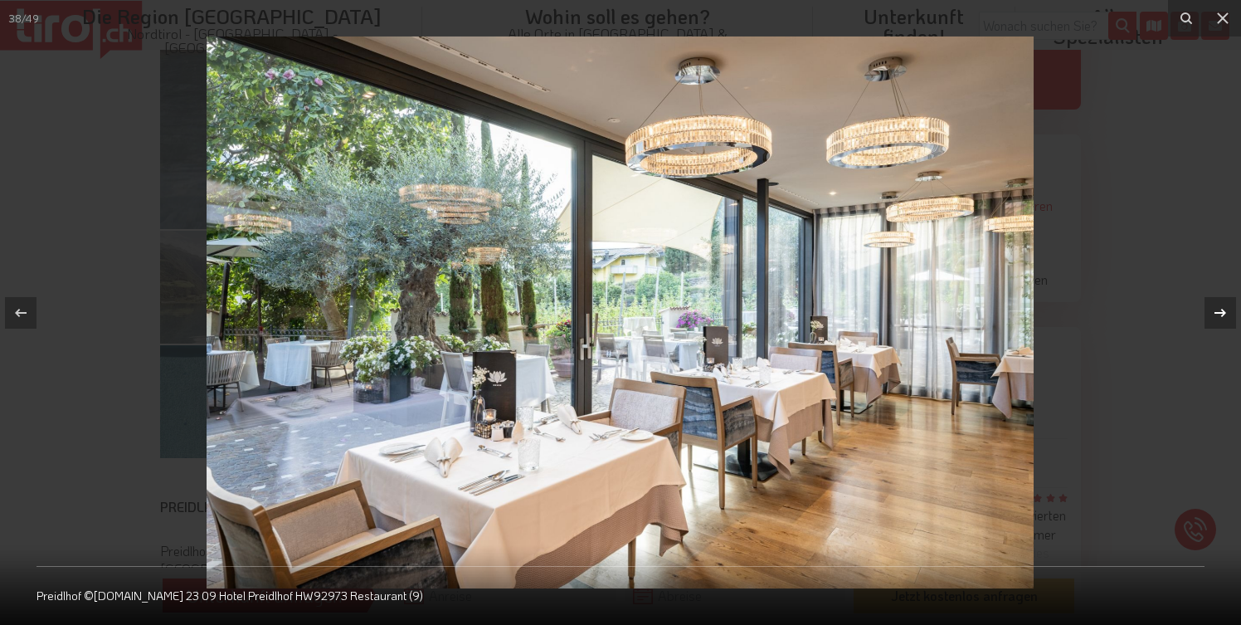
click at [1221, 313] on icon at bounding box center [1221, 312] width 12 height 8
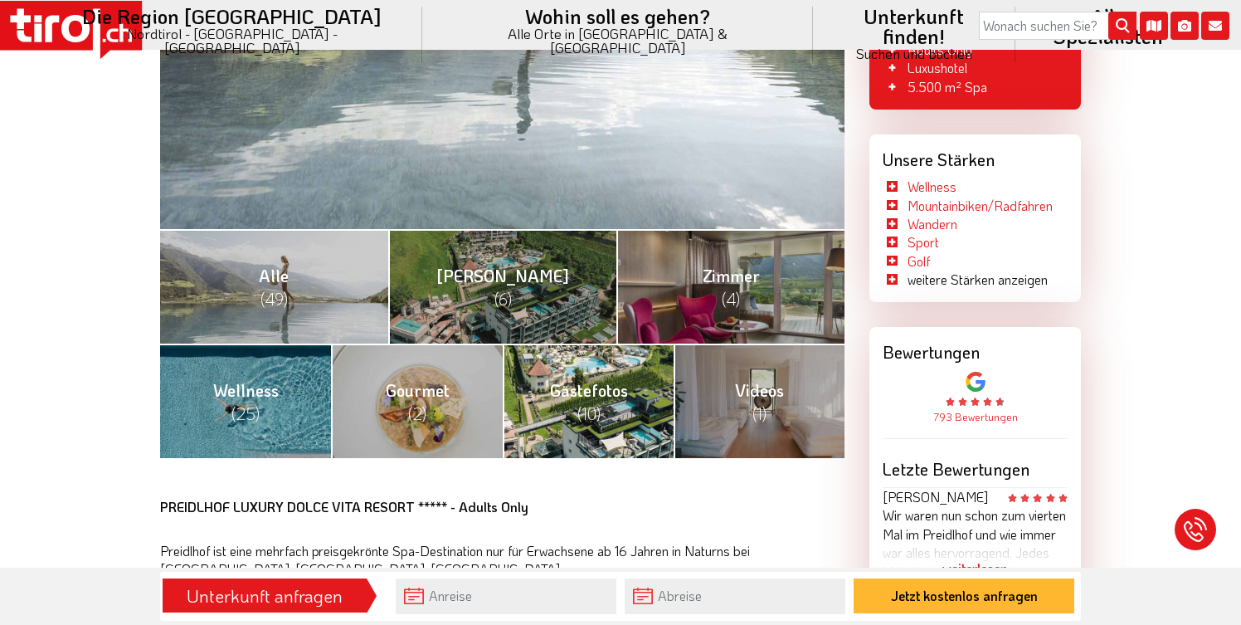
click at [570, 392] on span "Gästefotos (10)" at bounding box center [589, 401] width 78 height 45
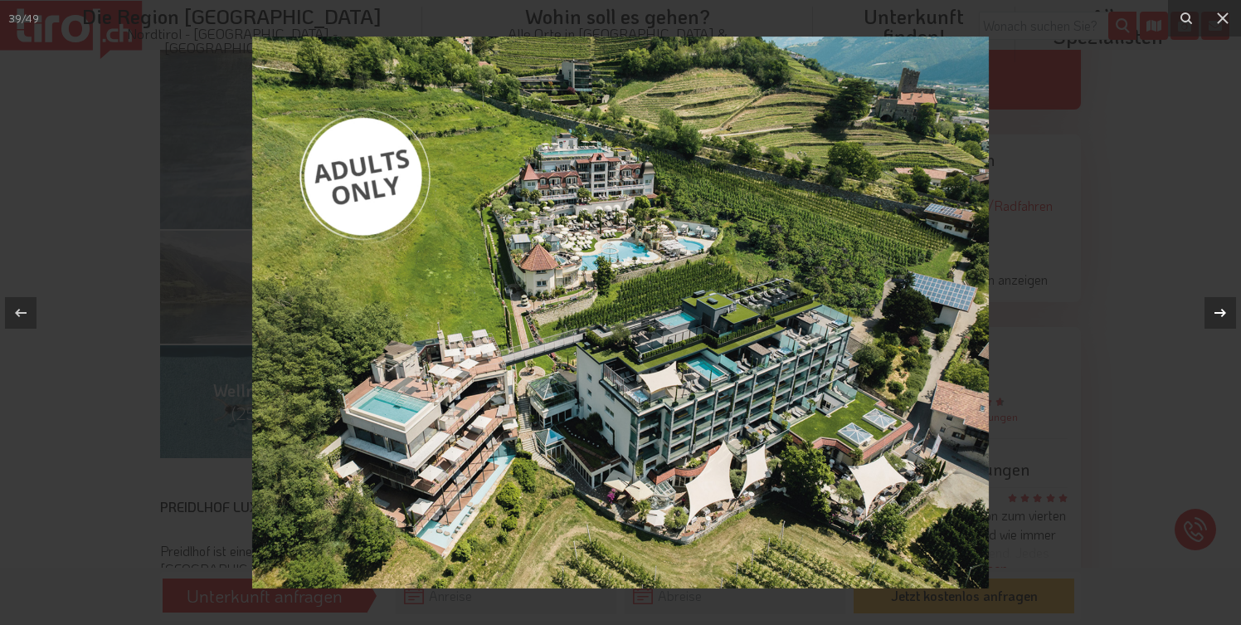
click at [1220, 304] on icon at bounding box center [1220, 313] width 20 height 20
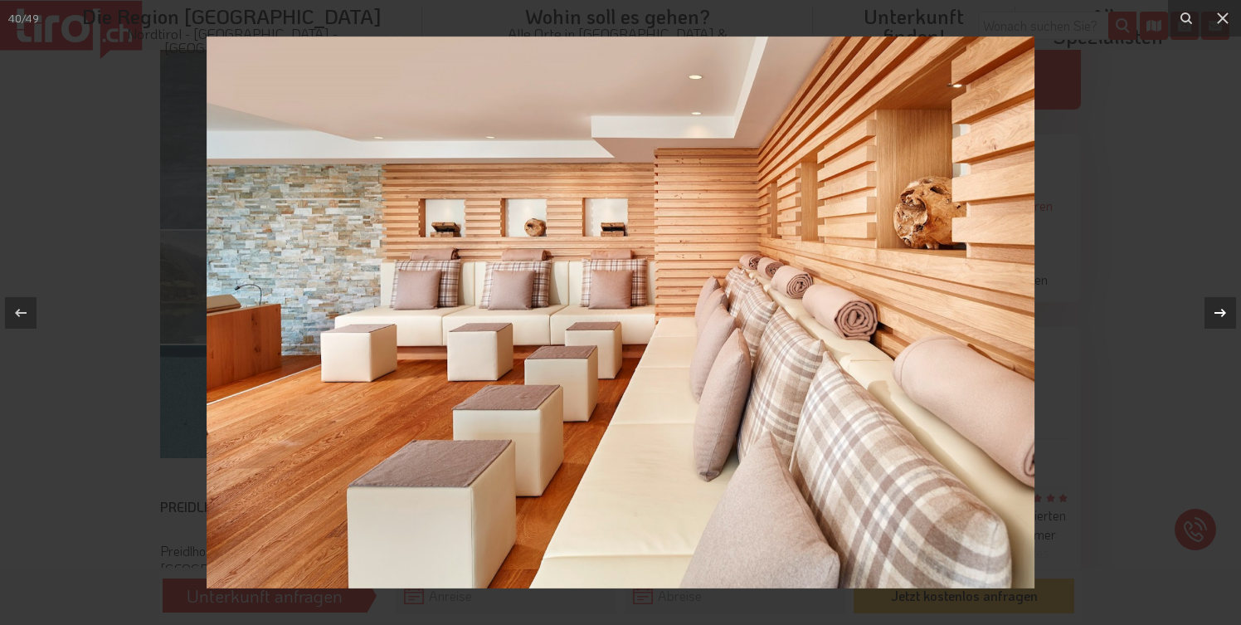
click at [1220, 305] on icon at bounding box center [1220, 313] width 20 height 20
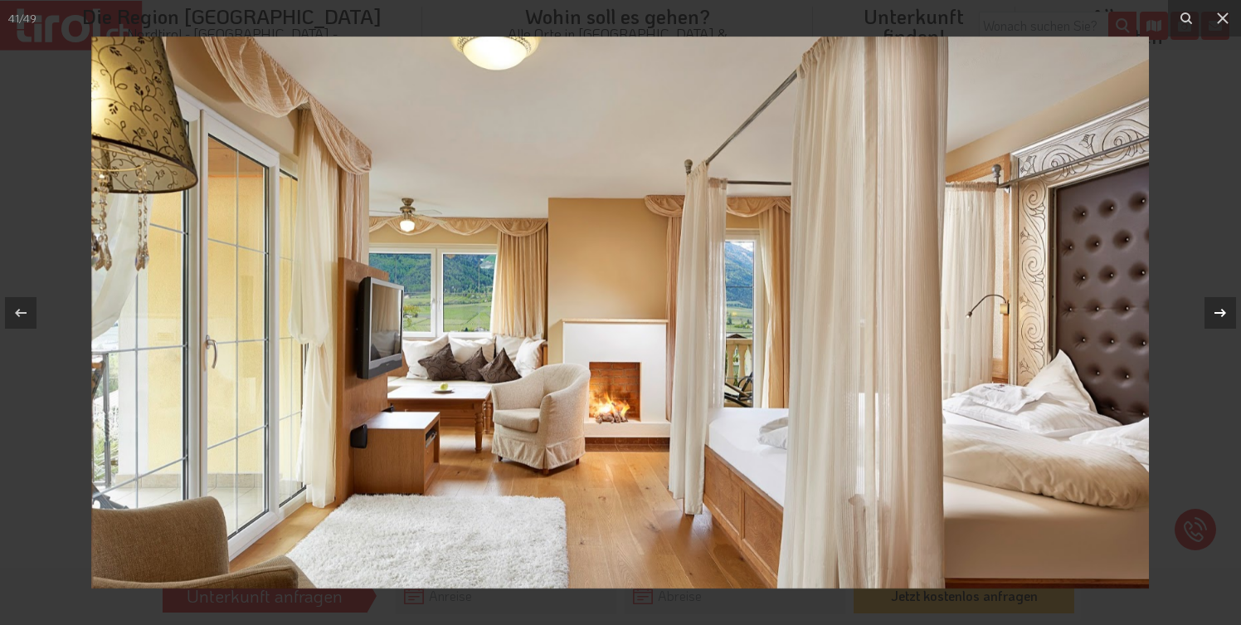
click at [1220, 305] on icon at bounding box center [1220, 313] width 20 height 20
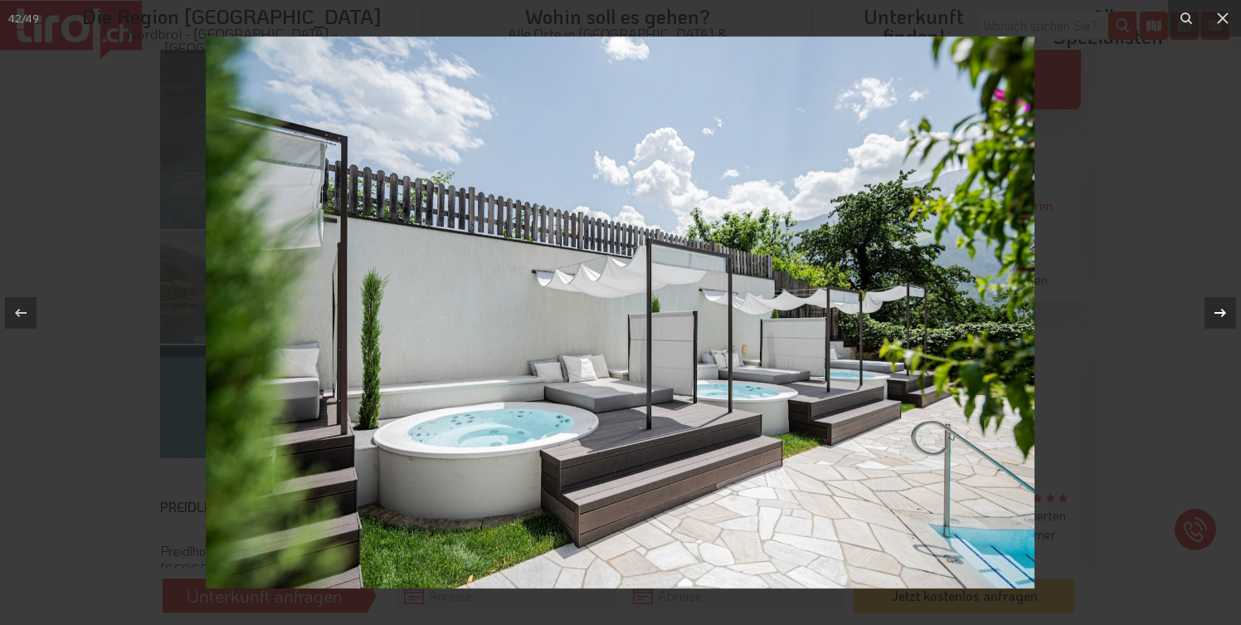
click at [1220, 305] on icon at bounding box center [1220, 313] width 20 height 20
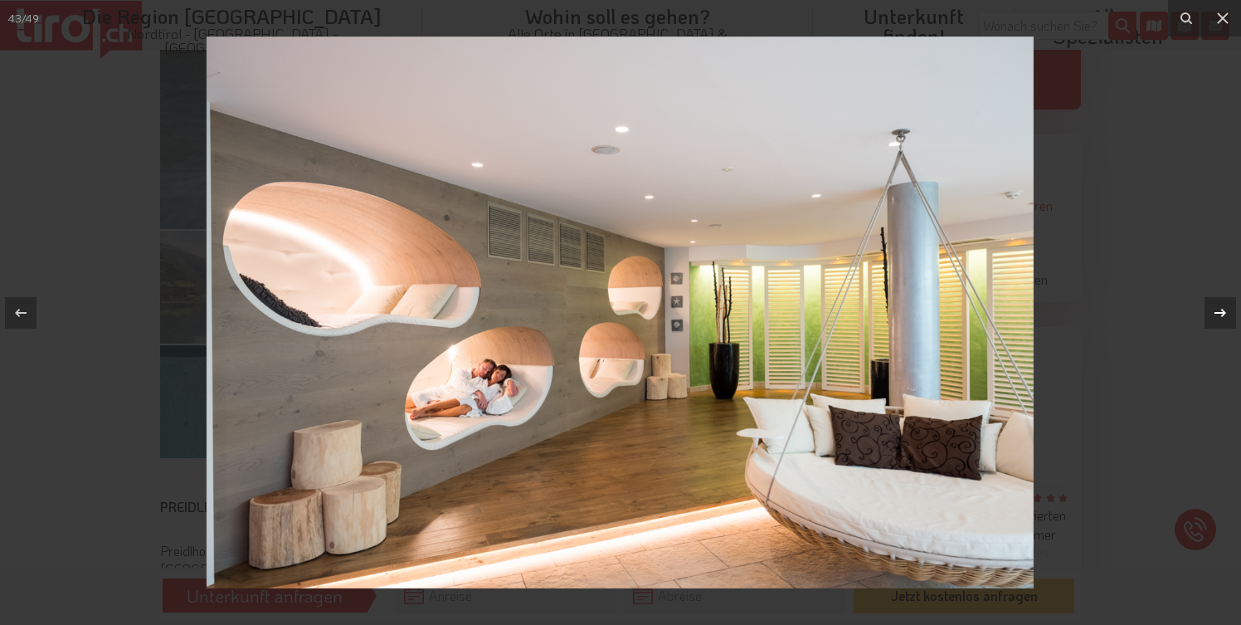
click at [1220, 305] on icon at bounding box center [1220, 313] width 20 height 20
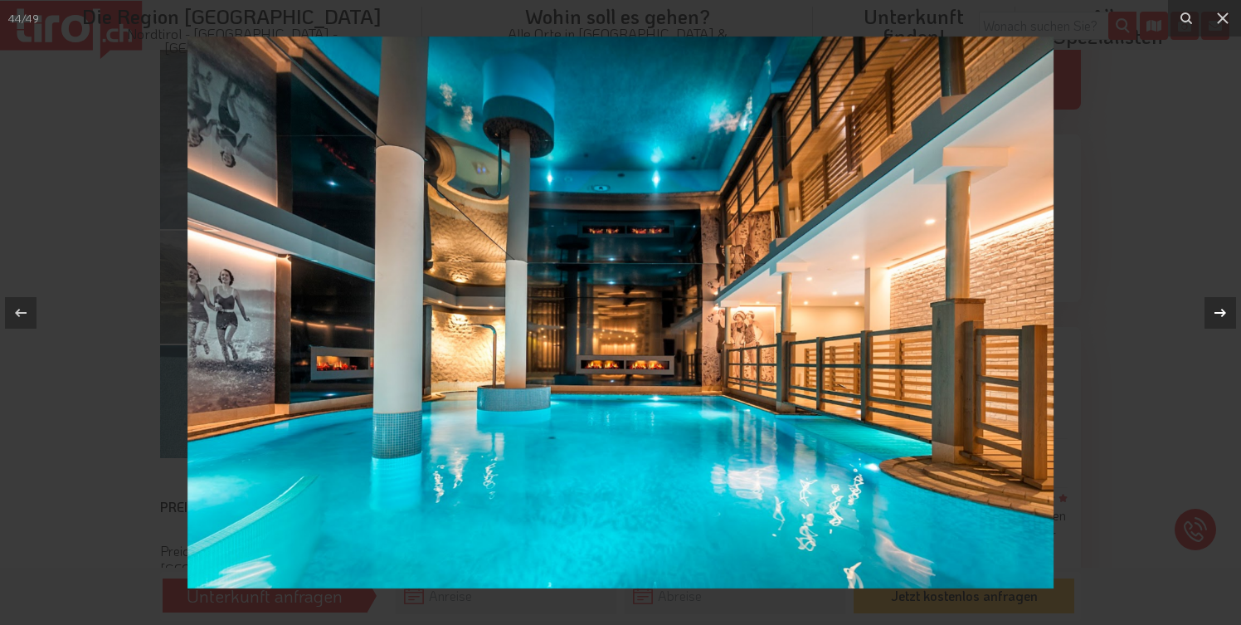
click at [1220, 305] on icon at bounding box center [1220, 313] width 20 height 20
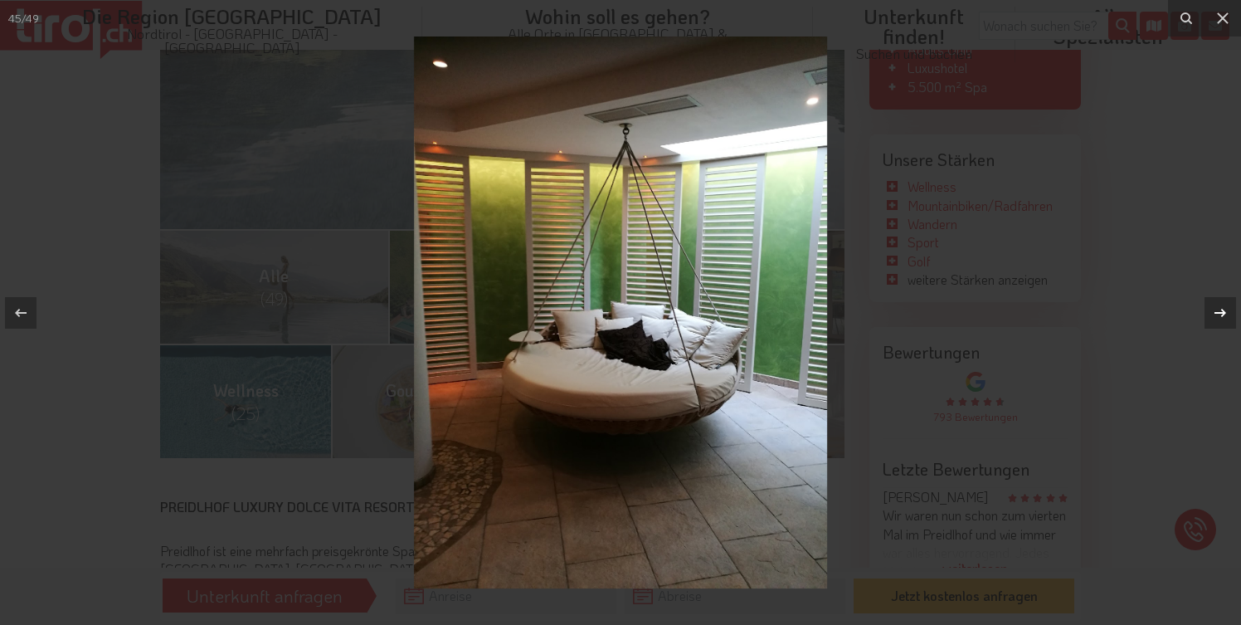
click at [1220, 305] on icon at bounding box center [1220, 313] width 20 height 20
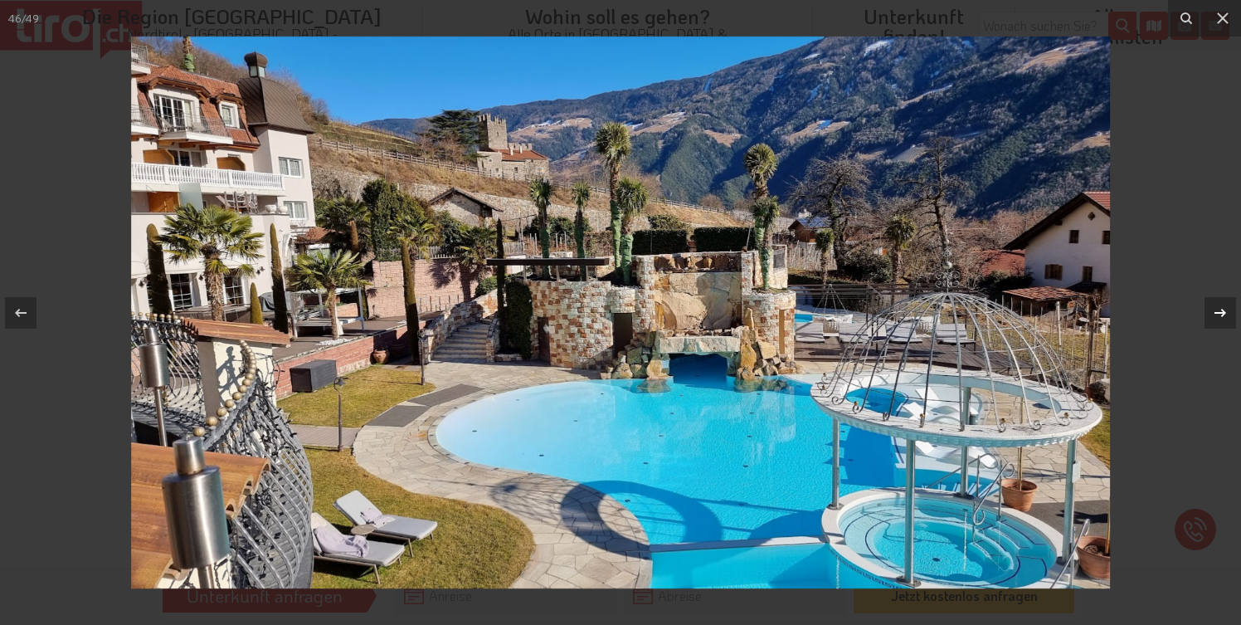
click at [1220, 305] on icon at bounding box center [1220, 313] width 20 height 20
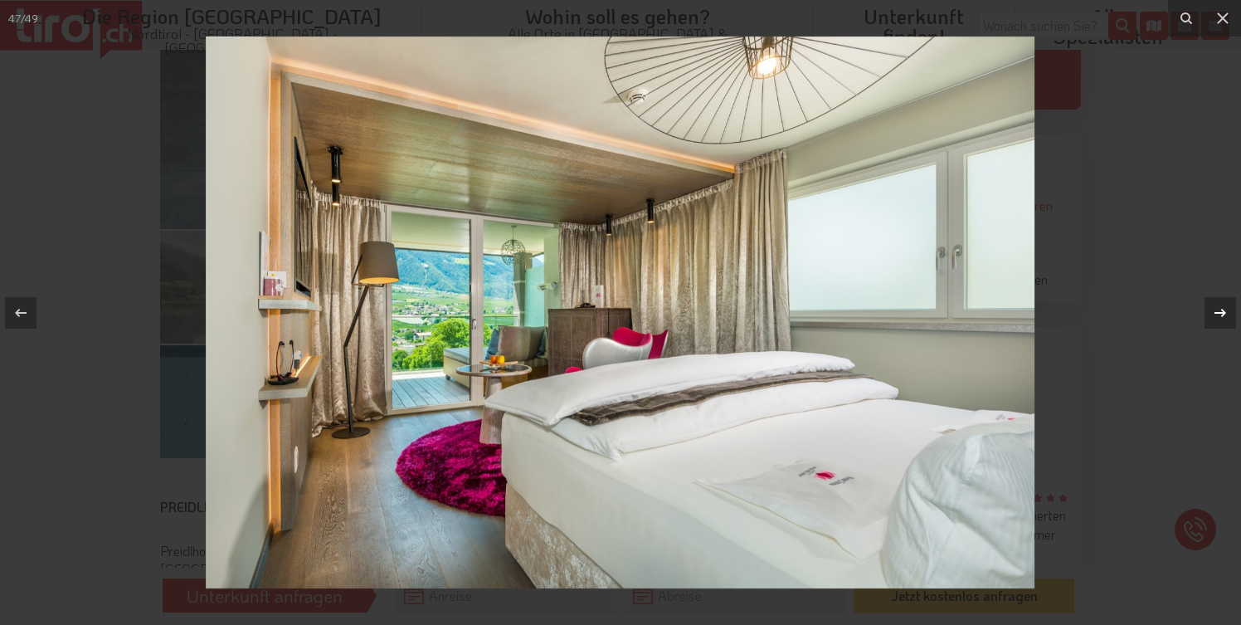
click at [1220, 305] on icon at bounding box center [1220, 313] width 20 height 20
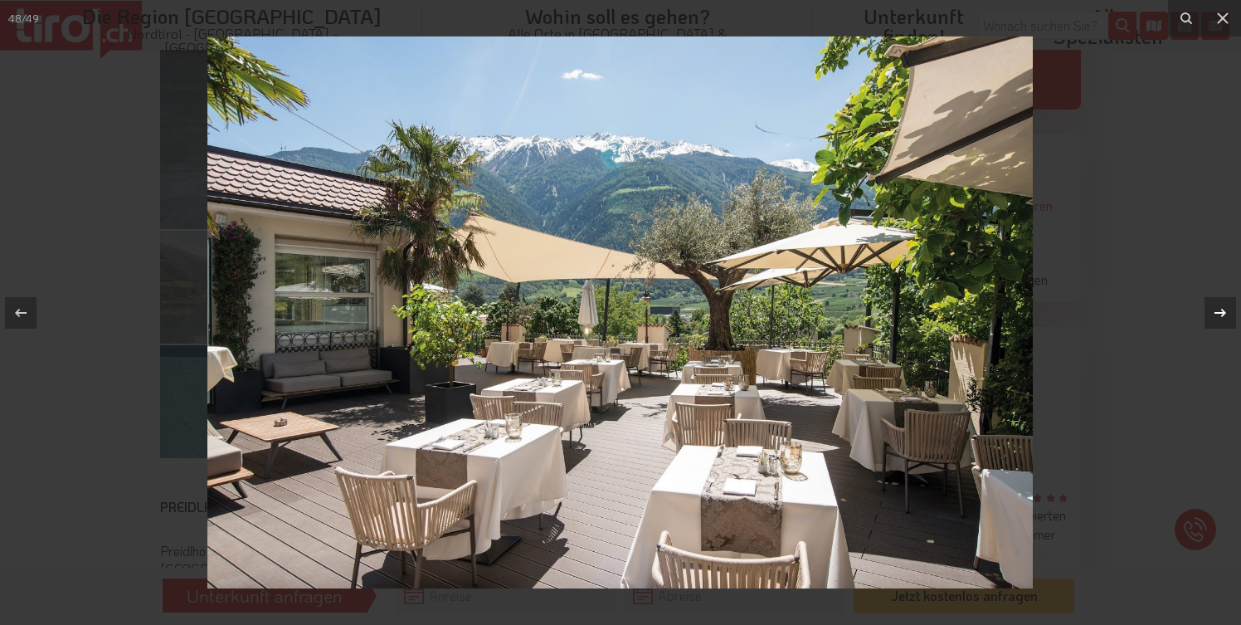
click at [1220, 305] on icon at bounding box center [1220, 313] width 20 height 20
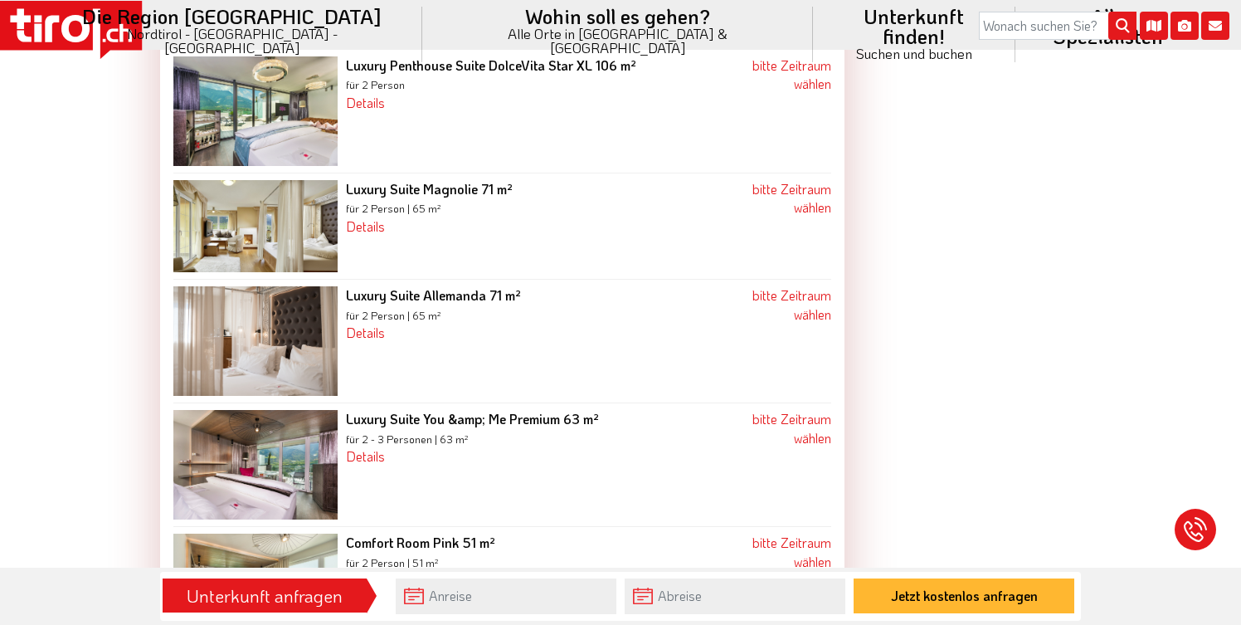
scroll to position [2899, 0]
